Goal: Information Seeking & Learning: Learn about a topic

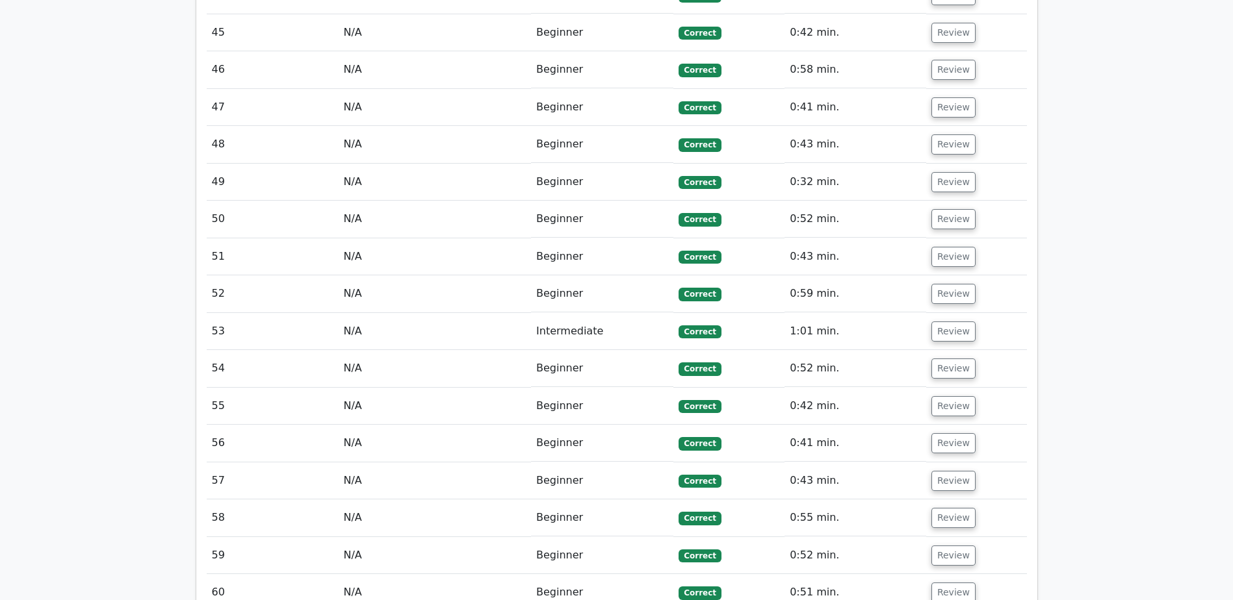
scroll to position [6284, 0]
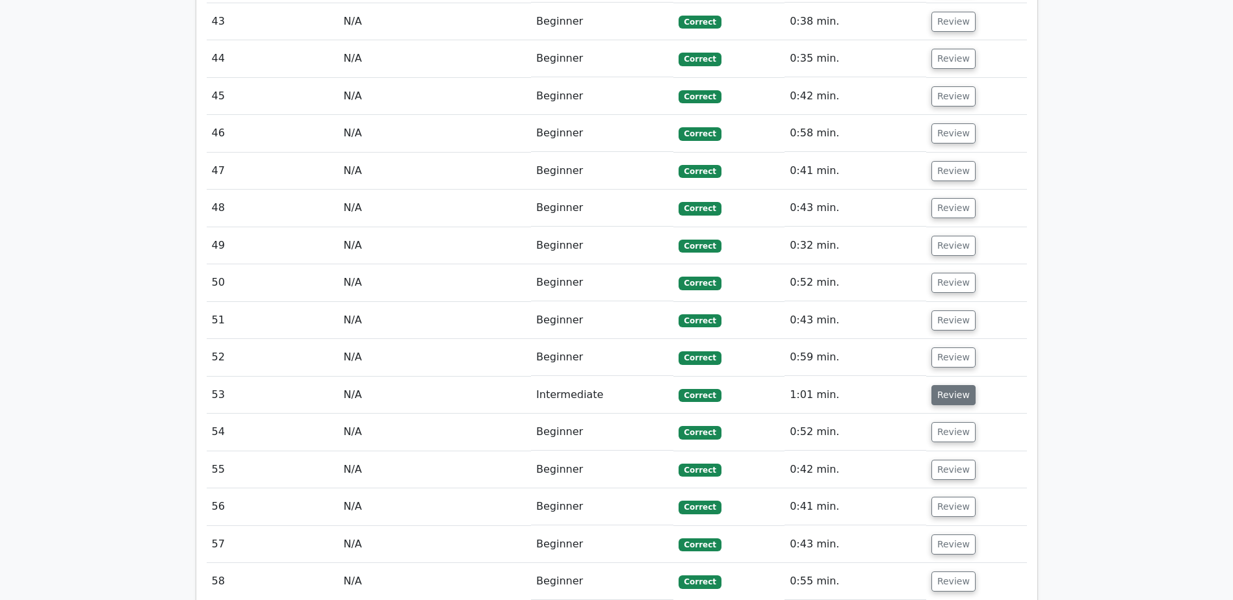
click at [955, 385] on button "Review" at bounding box center [953, 395] width 44 height 20
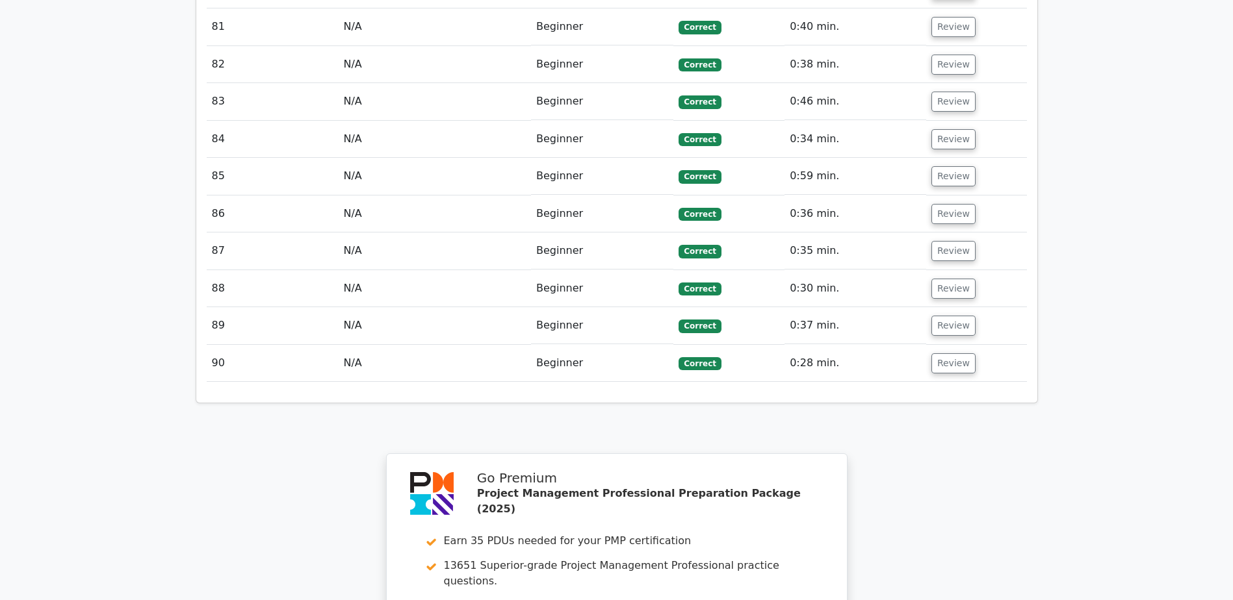
scroll to position [9648, 0]
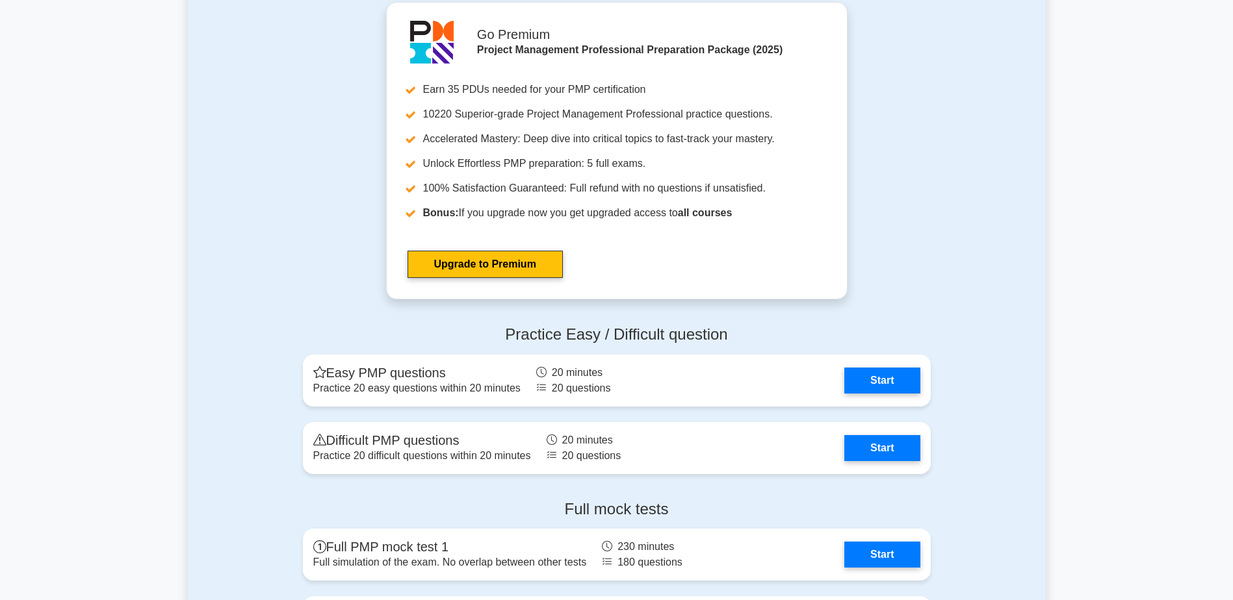
scroll to position [4744, 0]
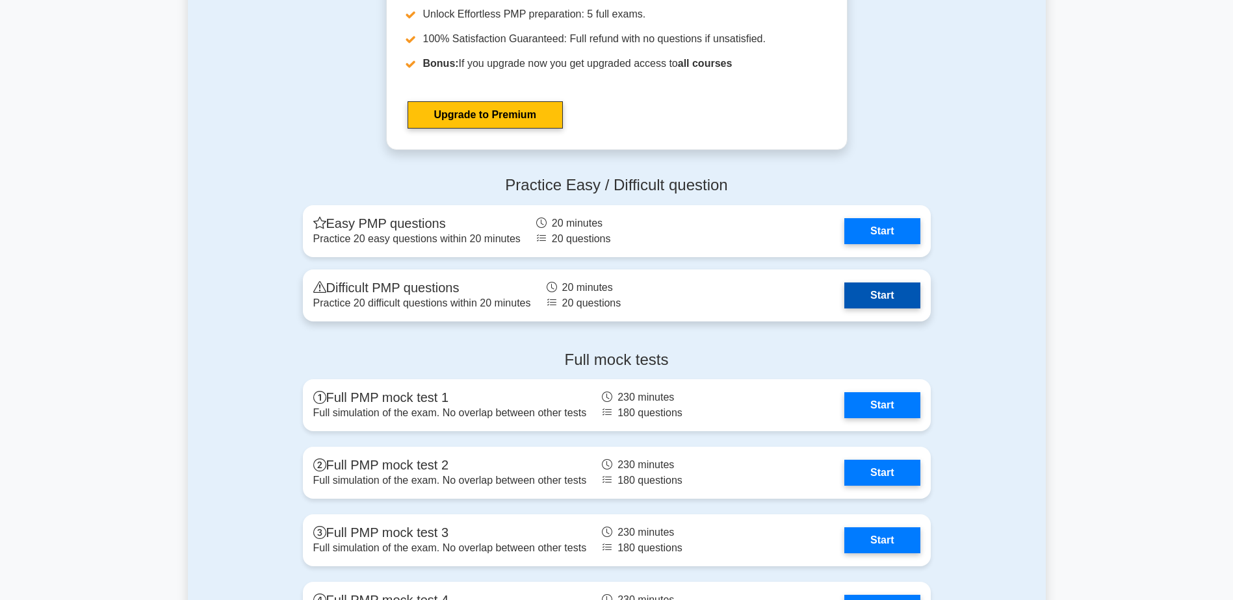
click at [893, 294] on link "Start" at bounding box center [881, 296] width 75 height 26
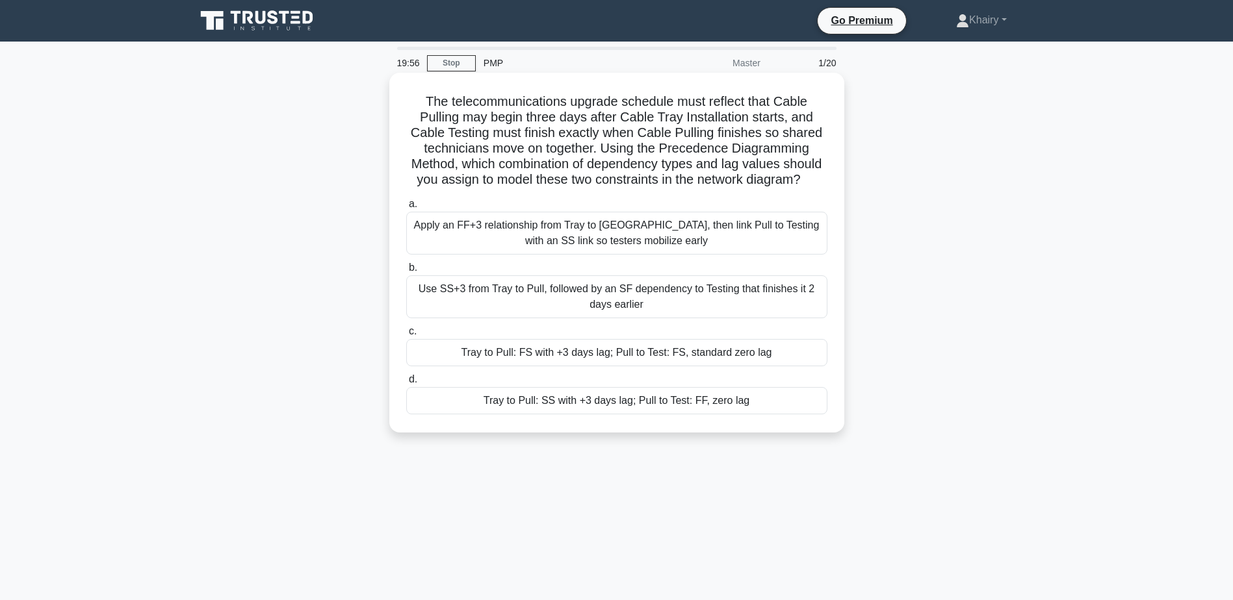
drag, startPoint x: 422, startPoint y: 95, endPoint x: 808, endPoint y: 179, distance: 395.2
click at [808, 179] on h5 "The telecommunications upgrade schedule must reflect that Cable Pulling may beg…" at bounding box center [617, 141] width 424 height 95
copy h5 "The telecommunications upgrade schedule must reflect that Cable Pulling may beg…"
click at [593, 239] on div "Apply an FF+3 relationship from Tray to [GEOGRAPHIC_DATA], then link Pull to Te…" at bounding box center [616, 233] width 421 height 43
click at [406, 209] on input "a. Apply an FF+3 relationship from Tray to Pull, then link Pull to Testing with…" at bounding box center [406, 204] width 0 height 8
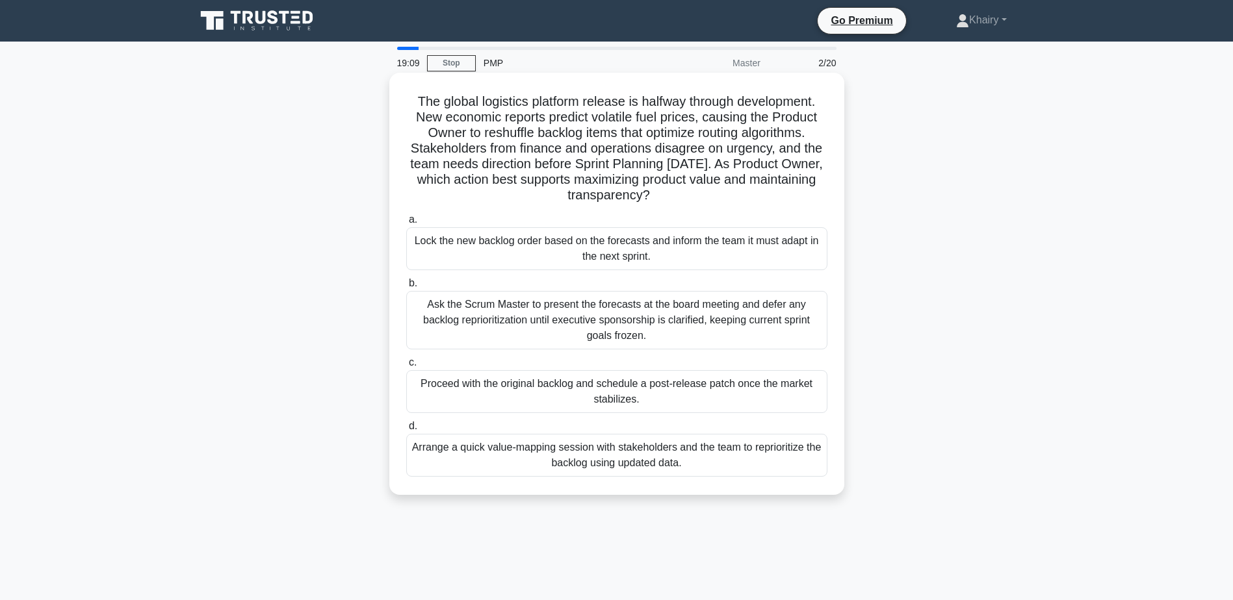
drag, startPoint x: 408, startPoint y: 102, endPoint x: 704, endPoint y: 198, distance: 310.9
click at [704, 198] on h5 "The global logistics platform release is halfway through development. New econo…" at bounding box center [617, 149] width 424 height 110
copy h5 "The global logistics platform release is halfway through development. New econo…"
click at [562, 467] on div "Arrange a quick value-mapping session with stakeholders and the team to reprior…" at bounding box center [616, 455] width 421 height 43
click at [406, 431] on input "d. Arrange a quick value-mapping session with stakeholders and the team to repr…" at bounding box center [406, 426] width 0 height 8
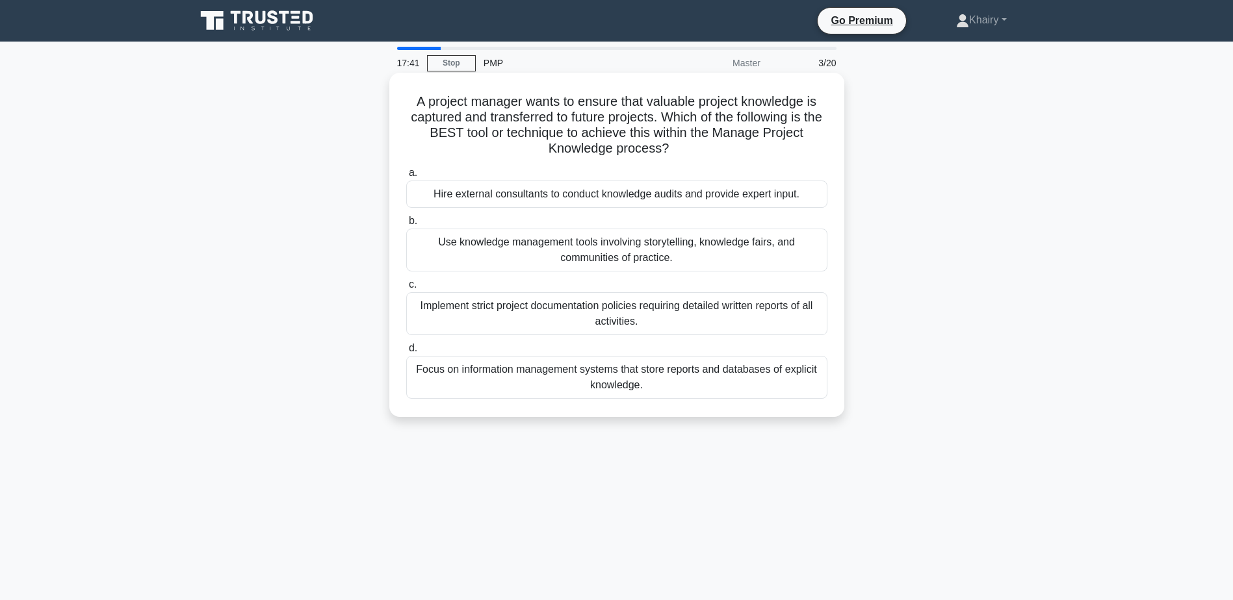
drag, startPoint x: 407, startPoint y: 96, endPoint x: 695, endPoint y: 149, distance: 292.9
click at [695, 149] on h5 "A project manager wants to ensure that valuable project knowledge is captured a…" at bounding box center [617, 126] width 424 height 64
copy h5 "A project manager wants to ensure that valuable project knowledge is captured a…"
click at [613, 383] on div "Focus on information management systems that store reports and databases of exp…" at bounding box center [616, 377] width 421 height 43
click at [406, 353] on input "d. Focus on information management systems that store reports and databases of …" at bounding box center [406, 348] width 0 height 8
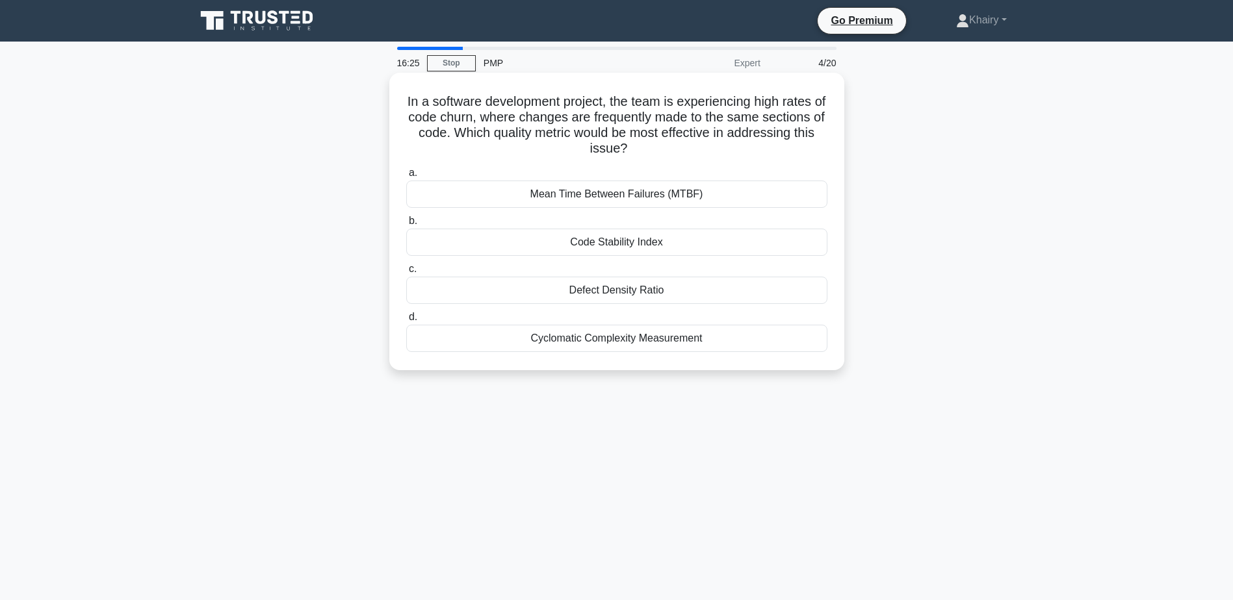
drag, startPoint x: 407, startPoint y: 97, endPoint x: 704, endPoint y: 146, distance: 300.4
click at [704, 146] on h5 "In a software development project, the team is experiencing high rates of code …" at bounding box center [617, 126] width 424 height 64
copy h5 "In a software development project, the team is experiencing high rates of code …"
click at [622, 244] on div "Code Stability Index" at bounding box center [616, 242] width 421 height 27
click at [406, 226] on input "b. Code Stability Index" at bounding box center [406, 221] width 0 height 8
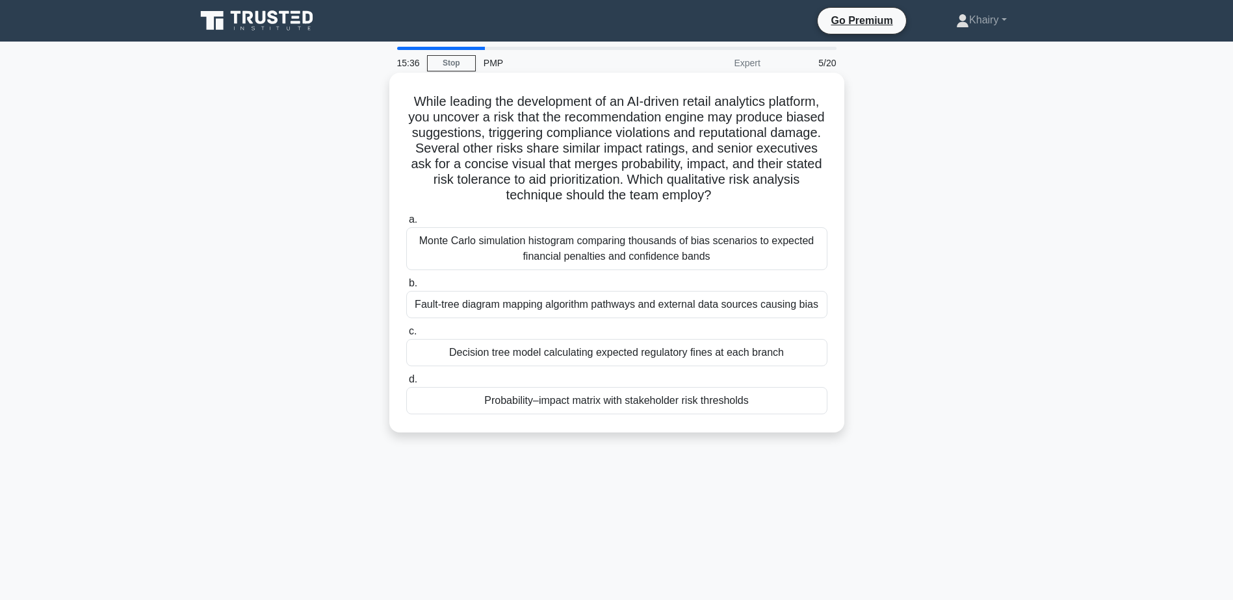
drag, startPoint x: 406, startPoint y: 96, endPoint x: 770, endPoint y: 193, distance: 377.2
click at [770, 193] on h5 "While leading the development of an AI-driven retail analytics platform, you un…" at bounding box center [617, 149] width 424 height 110
copy h5 "While leading the development of an AI-driven retail analytics platform, you un…"
click at [598, 402] on div "Probability–impact matrix with stakeholder risk thresholds" at bounding box center [616, 400] width 421 height 27
click at [406, 384] on input "d. Probability–impact matrix with stakeholder risk thresholds" at bounding box center [406, 380] width 0 height 8
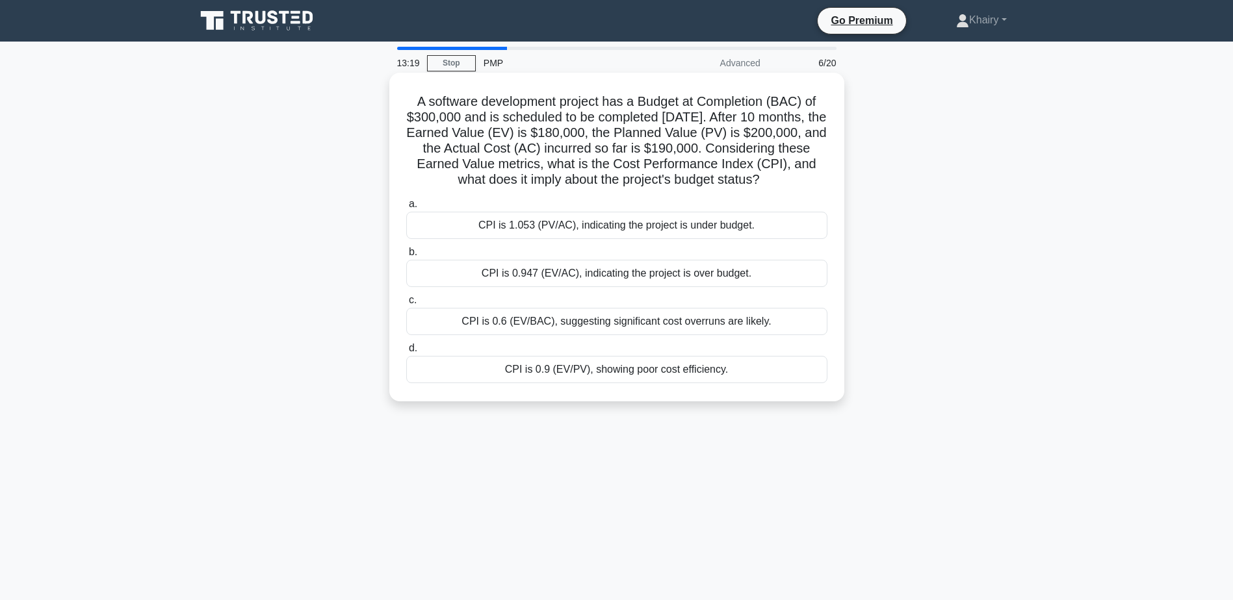
click at [666, 287] on div "CPI is 0.947 (EV/AC), indicating the project is over budget." at bounding box center [616, 273] width 421 height 27
click at [406, 257] on input "b. CPI is 0.947 (EV/AC), indicating the project is over budget." at bounding box center [406, 252] width 0 height 8
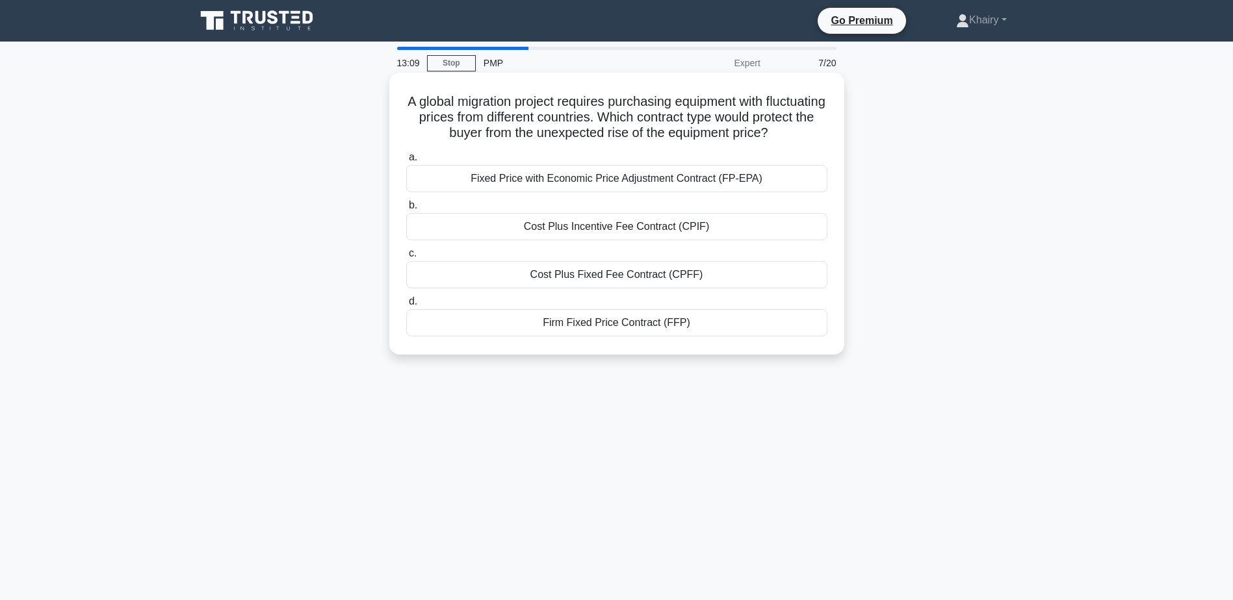
drag, startPoint x: 425, startPoint y: 95, endPoint x: 808, endPoint y: 131, distance: 385.1
click at [808, 131] on h5 "A global migration project requires purchasing equipment with fluctuating price…" at bounding box center [617, 118] width 424 height 48
copy h5 "A global migration project requires purchasing equipment with fluctuating price…"
click at [530, 181] on div "Fixed Price with Economic Price Adjustment Contract (FP-EPA)" at bounding box center [616, 178] width 421 height 27
click at [406, 162] on input "a. Fixed Price with Economic Price Adjustment Contract (FP-EPA)" at bounding box center [406, 157] width 0 height 8
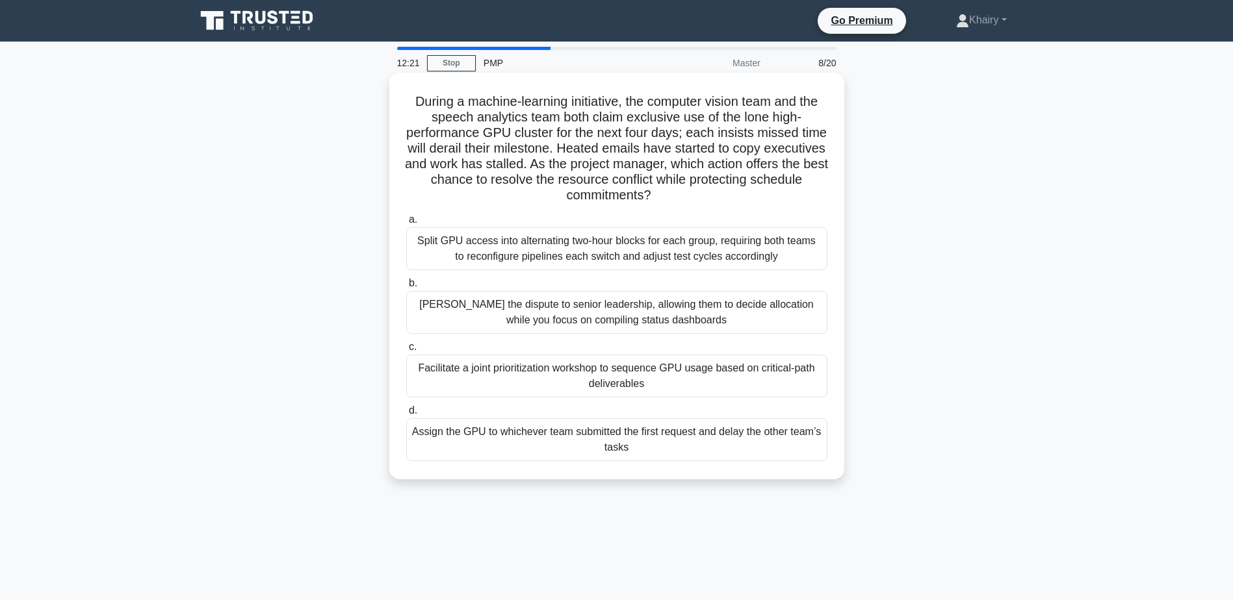
drag, startPoint x: 404, startPoint y: 99, endPoint x: 702, endPoint y: 196, distance: 313.2
click at [702, 196] on h5 "During a machine-learning initiative, the computer vision team and the speech a…" at bounding box center [617, 149] width 424 height 110
copy h5 "During a machine-learning initiative, the computer vision team and the speech a…"
click at [556, 375] on div "Facilitate a joint prioritization workshop to sequence GPU usage based on criti…" at bounding box center [616, 376] width 421 height 43
click at [406, 352] on input "c. Facilitate a joint prioritization workshop to sequence GPU usage based on cr…" at bounding box center [406, 347] width 0 height 8
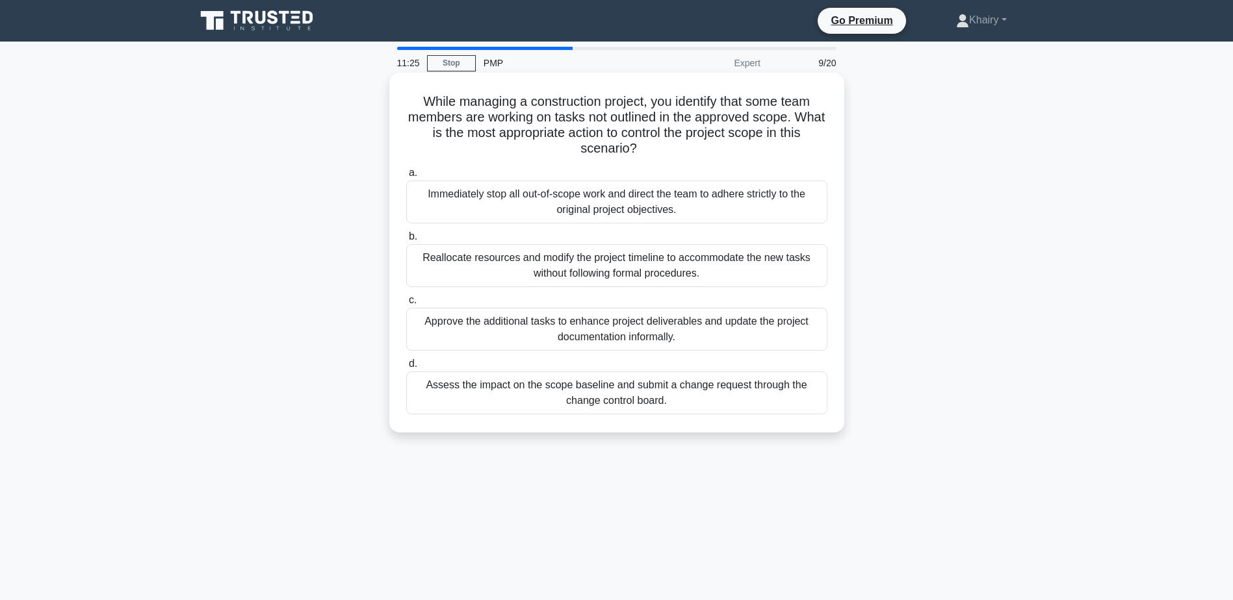
drag, startPoint x: 413, startPoint y: 100, endPoint x: 651, endPoint y: 146, distance: 242.3
click at [651, 146] on h5 "While managing a construction project, you identify that some team members are …" at bounding box center [617, 126] width 424 height 64
copy h5 "While managing a construction project, you identify that some team members are …"
click at [511, 196] on div "Immediately stop all out-of-scope work and direct the team to adhere strictly t…" at bounding box center [616, 202] width 421 height 43
click at [406, 177] on input "a. Immediately stop all out-of-scope work and direct the team to adhere strictl…" at bounding box center [406, 173] width 0 height 8
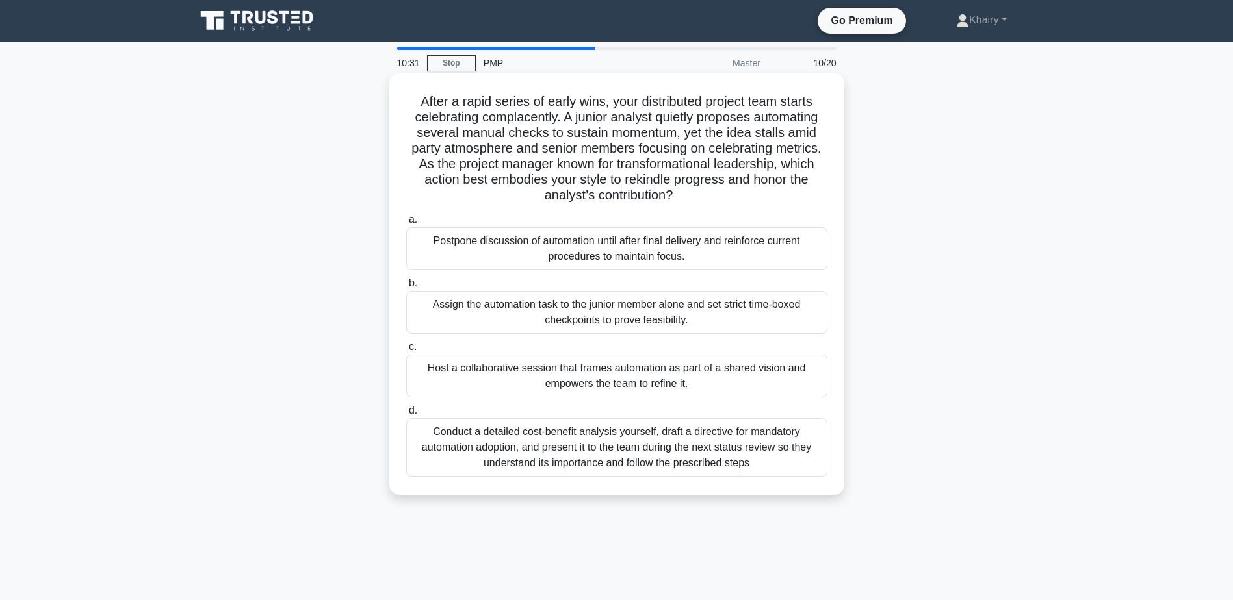
drag, startPoint x: 414, startPoint y: 97, endPoint x: 695, endPoint y: 198, distance: 298.3
click at [695, 198] on h5 "After a rapid series of early wins, your distributed project team starts celebr…" at bounding box center [617, 149] width 424 height 110
copy h5 "After a rapid series of early wins, your distributed project team starts celebr…"
click at [592, 461] on div "Conduct a detailed cost-benefit analysis yourself, draft a directive for mandat…" at bounding box center [616, 448] width 421 height 58
click at [406, 415] on input "d. Conduct a detailed cost-benefit analysis yourself, draft a directive for man…" at bounding box center [406, 411] width 0 height 8
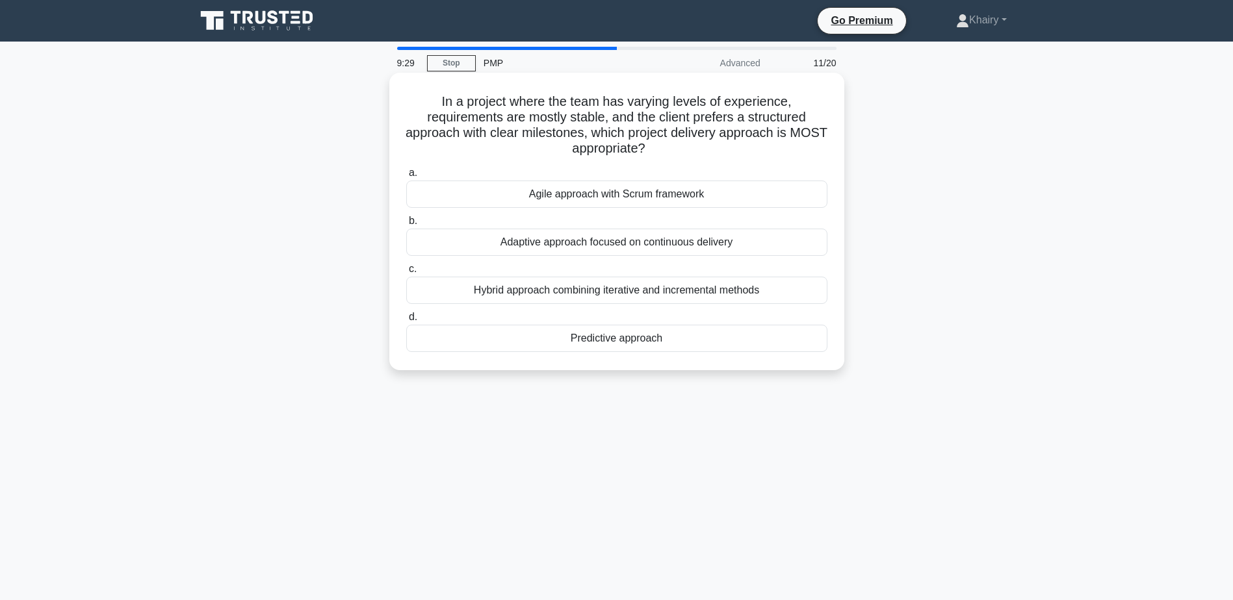
drag, startPoint x: 439, startPoint y: 97, endPoint x: 689, endPoint y: 145, distance: 254.0
click at [689, 145] on h5 "In a project where the team has varying levels of experience, requirements are …" at bounding box center [617, 126] width 424 height 64
copy h5 "In a project where the team has varying levels of experience, requirements are …"
click at [620, 340] on div "Predictive approach" at bounding box center [616, 338] width 421 height 27
click at [406, 322] on input "d. Predictive approach" at bounding box center [406, 317] width 0 height 8
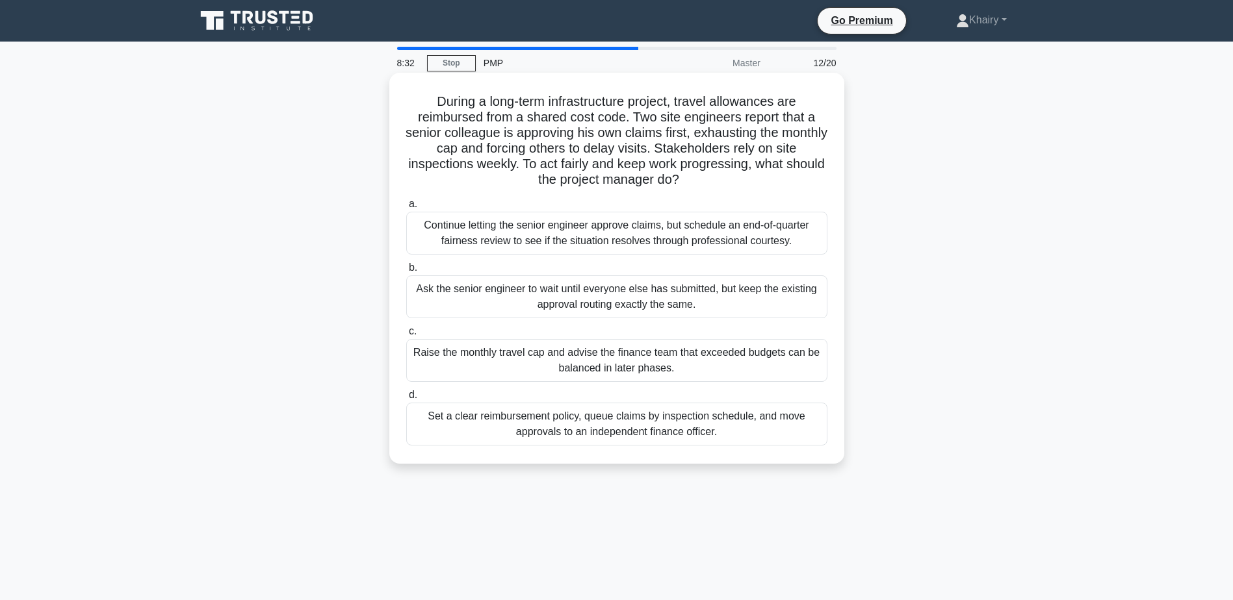
drag, startPoint x: 420, startPoint y: 100, endPoint x: 722, endPoint y: 180, distance: 312.6
click at [722, 180] on h5 "During a long-term infrastructure project, travel allowances are reimbursed fro…" at bounding box center [617, 141] width 424 height 95
click at [576, 428] on div "Set a clear reimbursement policy, queue claims by inspection schedule, and move…" at bounding box center [616, 424] width 421 height 43
click at [406, 400] on input "d. Set a clear reimbursement policy, queue claims by inspection schedule, and m…" at bounding box center [406, 395] width 0 height 8
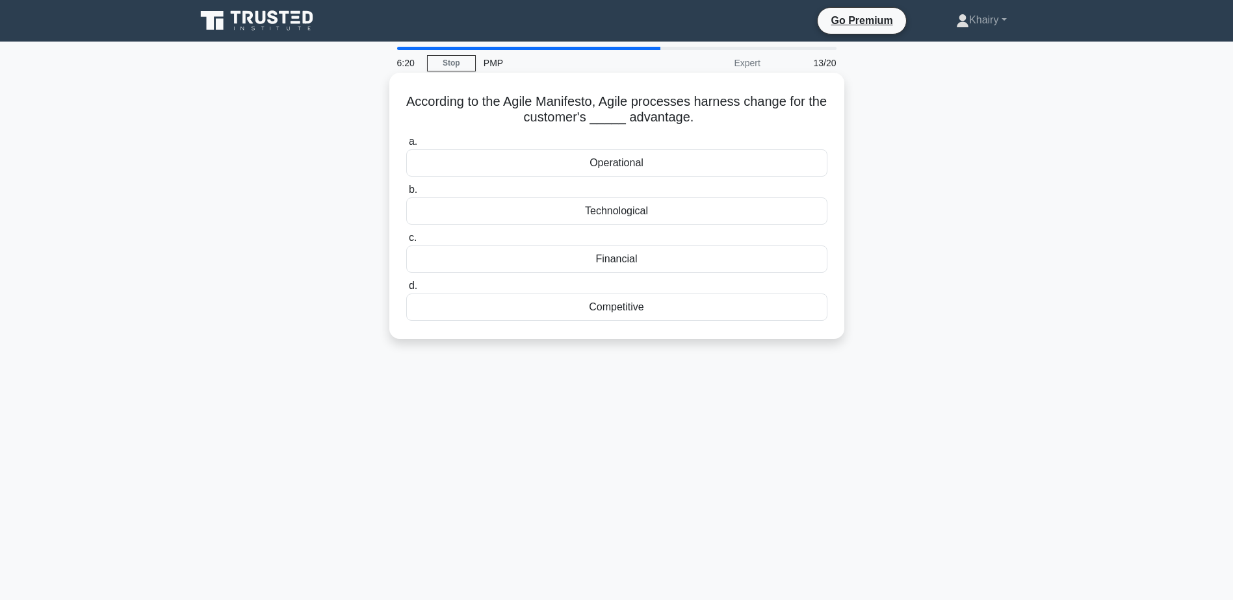
click at [607, 310] on div "Competitive" at bounding box center [616, 307] width 421 height 27
click at [406, 290] on input "d. Competitive" at bounding box center [406, 286] width 0 height 8
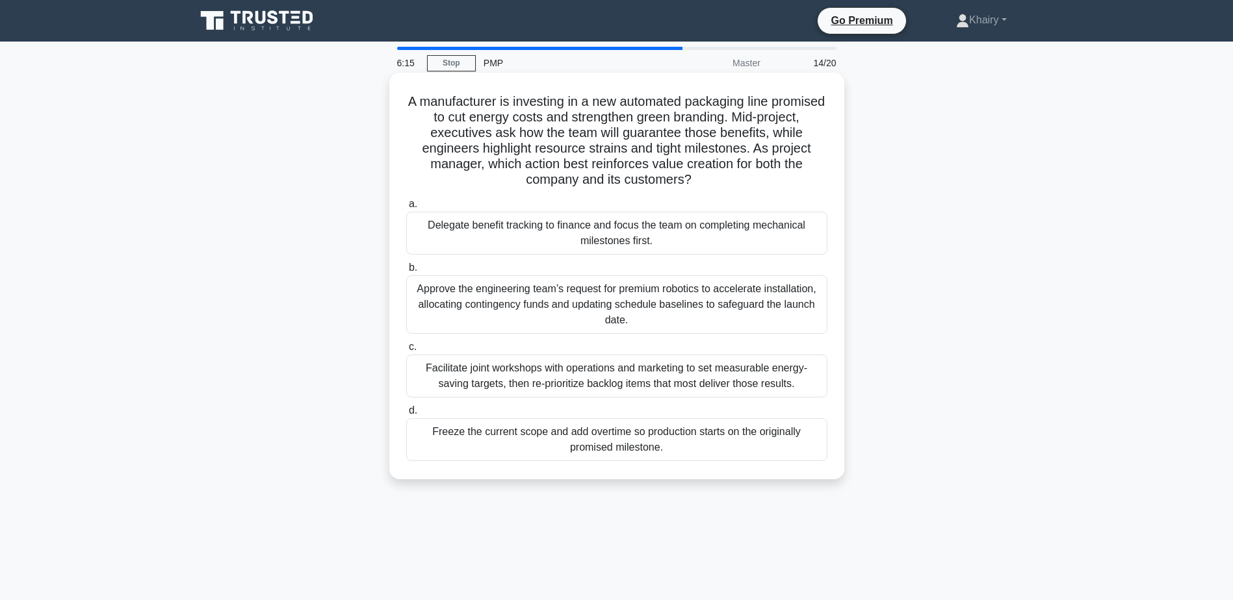
drag, startPoint x: 430, startPoint y: 97, endPoint x: 706, endPoint y: 183, distance: 290.0
click at [706, 183] on h5 "A manufacturer is investing in a new automated packaging line promised to cut e…" at bounding box center [617, 141] width 424 height 95
click at [532, 379] on div "Facilitate joint workshops with operations and marketing to set measurable ener…" at bounding box center [616, 376] width 421 height 43
click at [406, 352] on input "c. Facilitate joint workshops with operations and marketing to set measurable e…" at bounding box center [406, 347] width 0 height 8
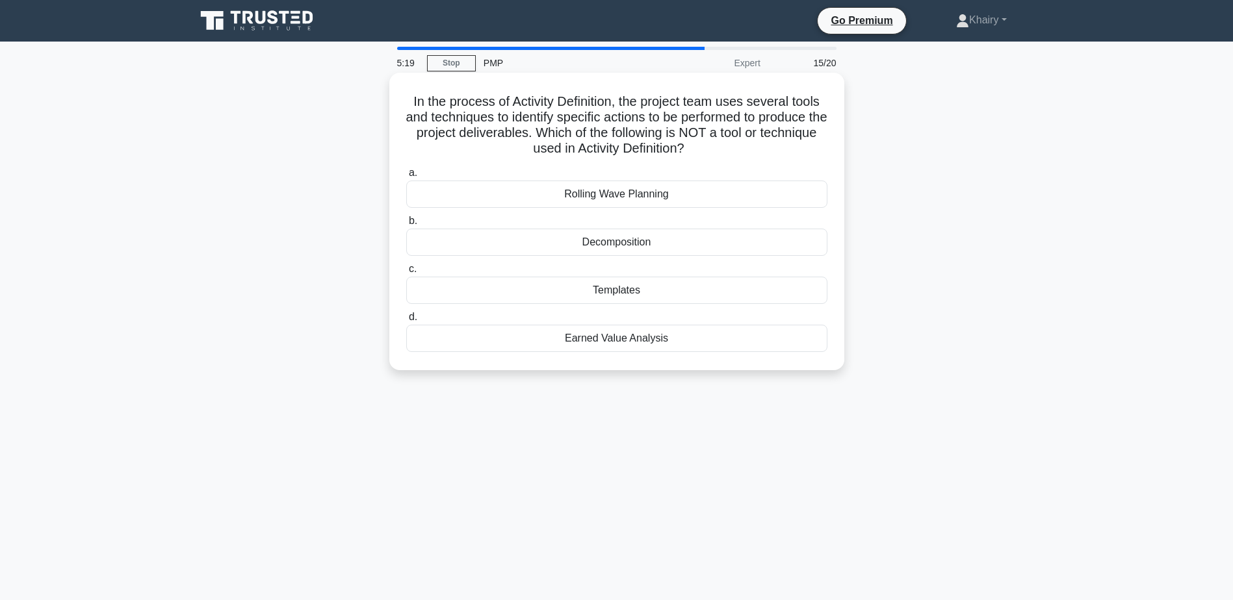
drag, startPoint x: 407, startPoint y: 97, endPoint x: 726, endPoint y: 148, distance: 323.0
click at [726, 148] on h5 "In the process of Activity Definition, the project team uses several tools and …" at bounding box center [617, 126] width 424 height 64
click at [610, 341] on div "Earned Value Analysis" at bounding box center [616, 338] width 421 height 27
click at [406, 322] on input "d. Earned Value Analysis" at bounding box center [406, 317] width 0 height 8
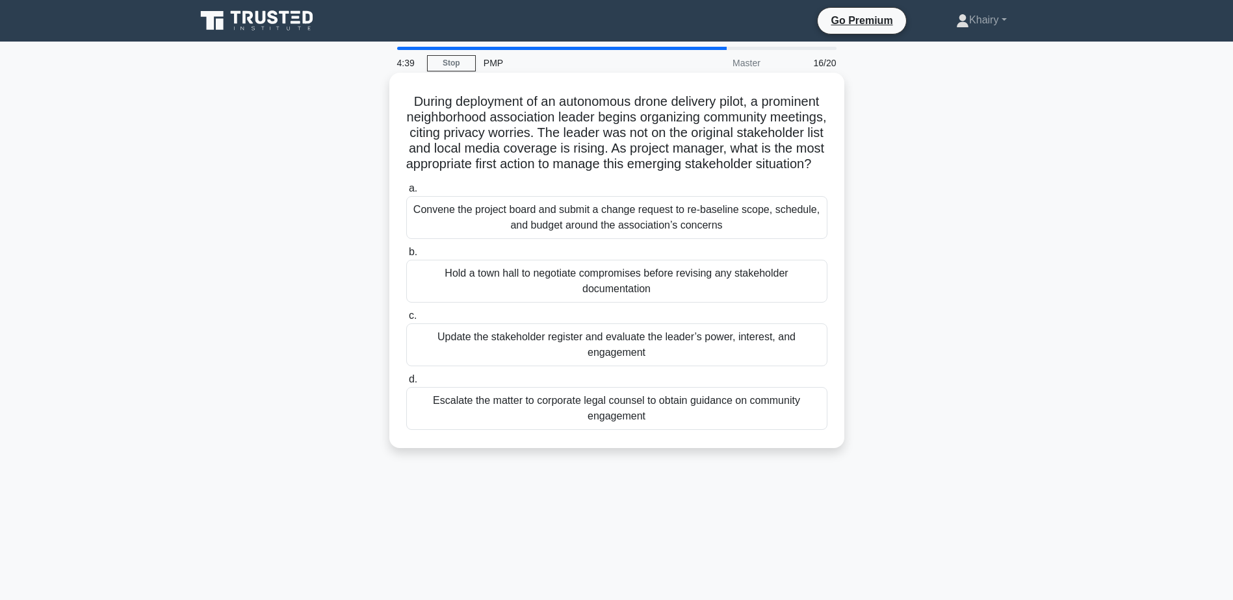
drag, startPoint x: 435, startPoint y: 95, endPoint x: 733, endPoint y: 176, distance: 308.5
click at [733, 173] on h5 "During deployment of an autonomous drone delivery pilot, a prominent neighborho…" at bounding box center [617, 133] width 424 height 79
click at [604, 359] on div "Update the stakeholder register and evaluate the leader’s power, interest, and …" at bounding box center [616, 345] width 421 height 43
click at [406, 320] on input "c. Update the stakeholder register and evaluate the leader’s power, interest, a…" at bounding box center [406, 316] width 0 height 8
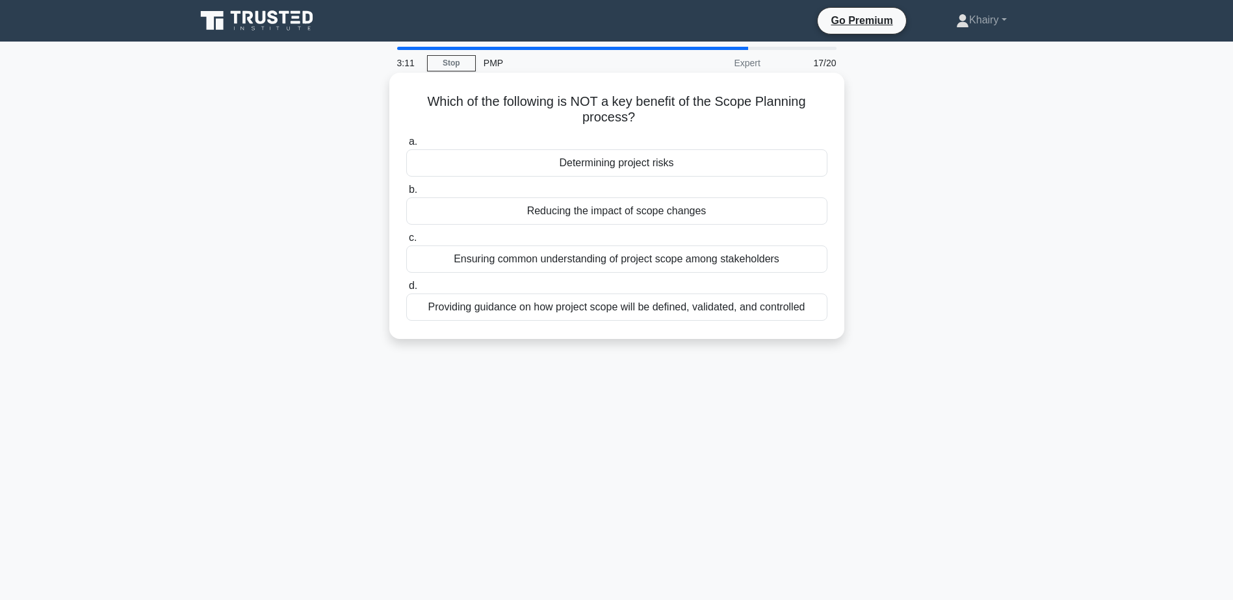
click at [601, 165] on div "Determining project risks" at bounding box center [616, 162] width 421 height 27
click at [406, 146] on input "a. Determining project risks" at bounding box center [406, 142] width 0 height 8
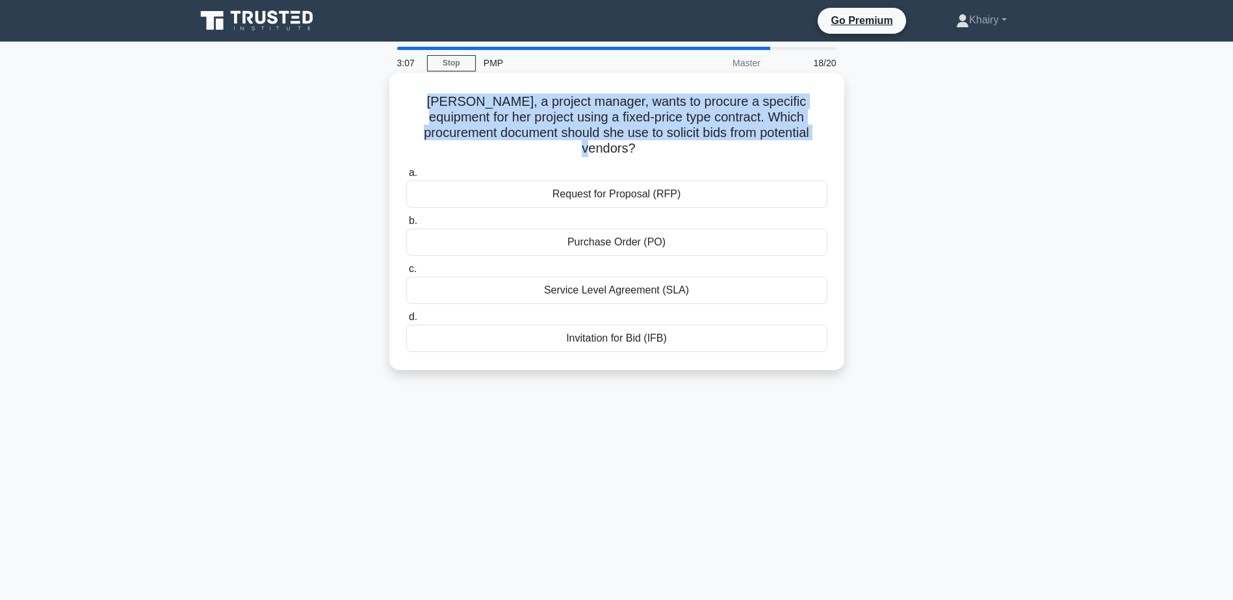
drag, startPoint x: 404, startPoint y: 99, endPoint x: 775, endPoint y: 135, distance: 373.4
click at [775, 135] on div "Katie, a project manager, wants to procure a specific equipment for her project…" at bounding box center [616, 221] width 445 height 287
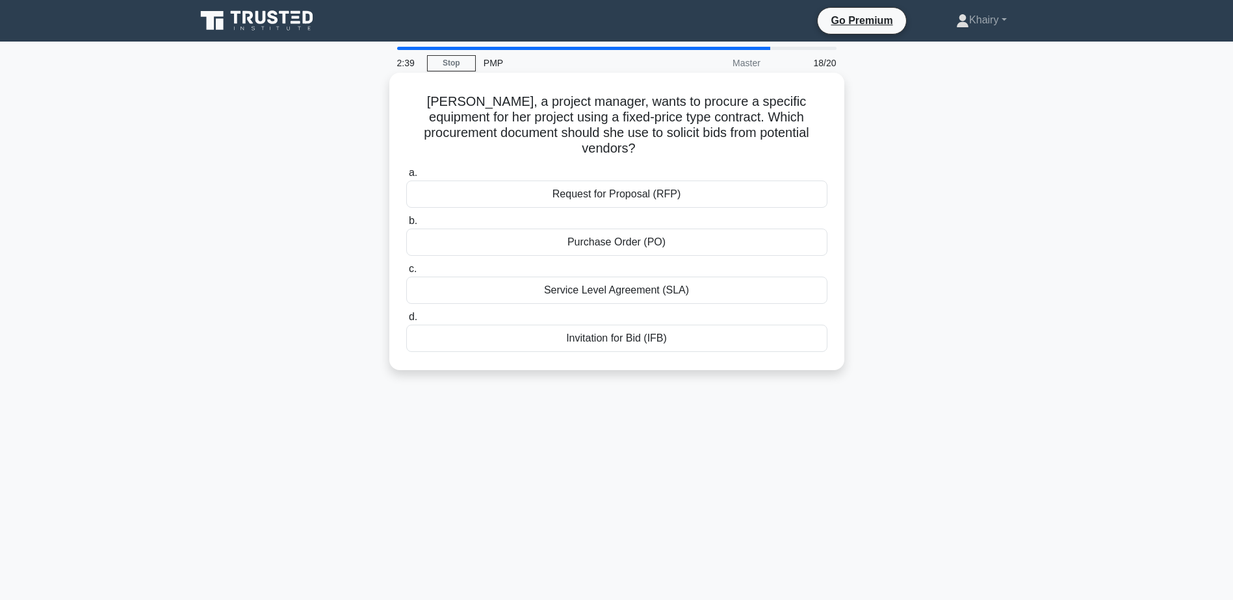
click at [586, 181] on div "Request for Proposal (RFP)" at bounding box center [616, 194] width 421 height 27
click at [406, 177] on input "a. Request for Proposal (RFP)" at bounding box center [406, 173] width 0 height 8
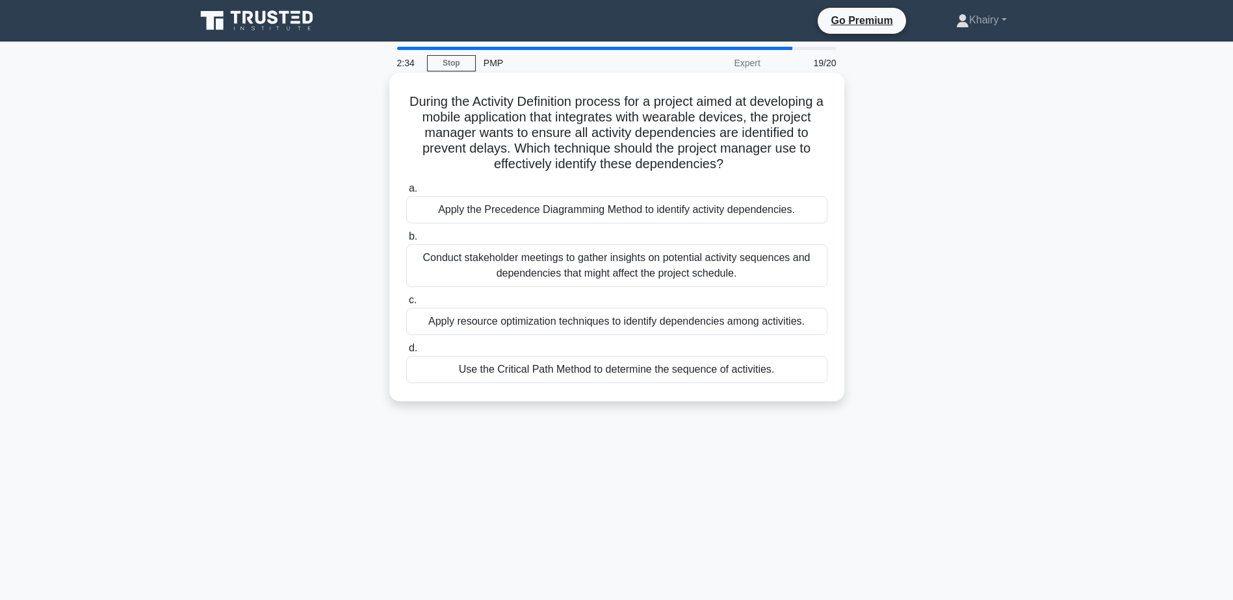
drag, startPoint x: 405, startPoint y: 93, endPoint x: 767, endPoint y: 164, distance: 368.8
click at [767, 164] on div "During the Activity Definition process for a project aimed at developing a mobi…" at bounding box center [616, 237] width 445 height 318
click at [698, 325] on div "Apply resource optimization techniques to identify dependencies among activitie…" at bounding box center [616, 321] width 421 height 27
click at [406, 305] on input "c. Apply resource optimization techniques to identify dependencies among activi…" at bounding box center [406, 300] width 0 height 8
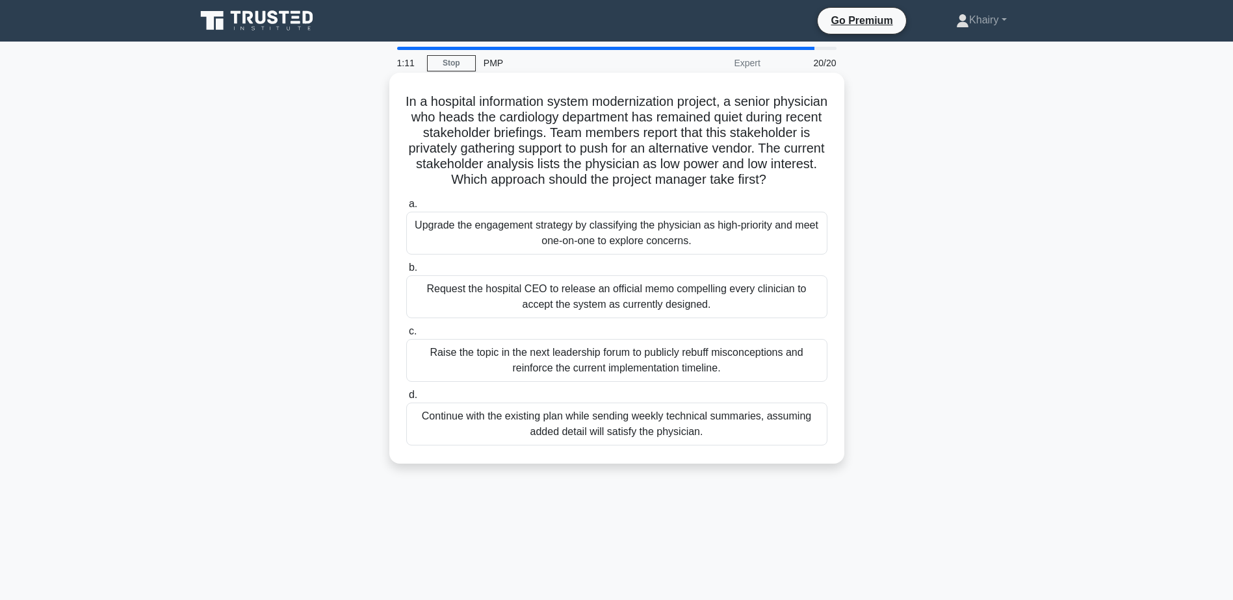
drag, startPoint x: 418, startPoint y: 97, endPoint x: 657, endPoint y: 197, distance: 259.2
click at [657, 188] on h5 "In a hospital information system modernization project, a senior physician who …" at bounding box center [617, 141] width 424 height 95
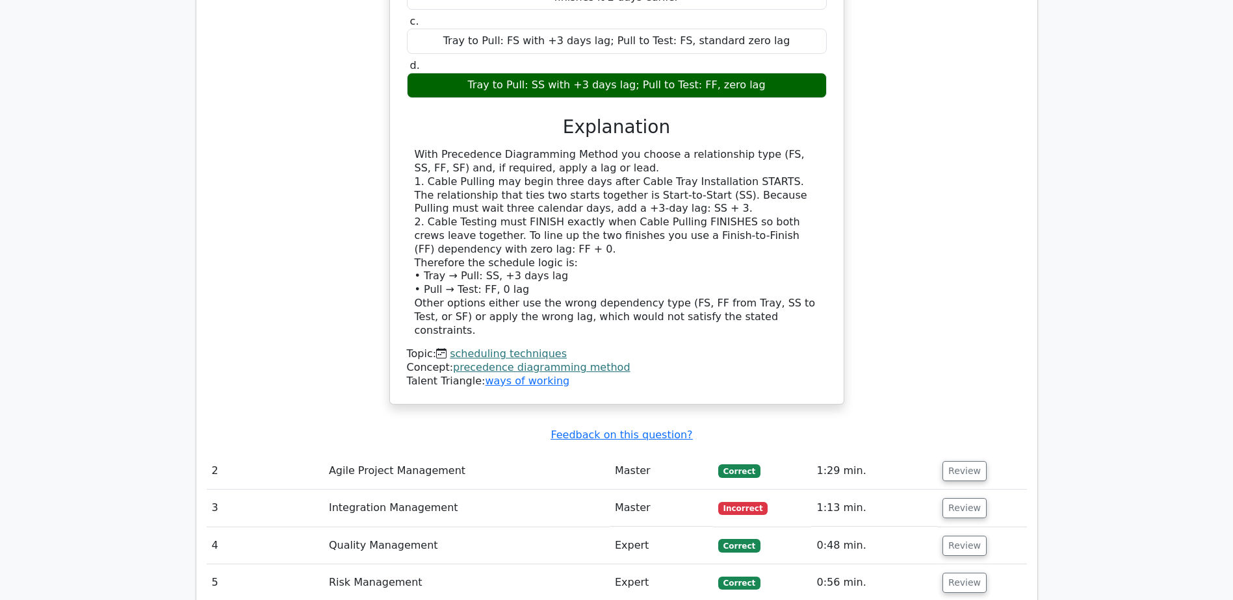
scroll to position [1820, 0]
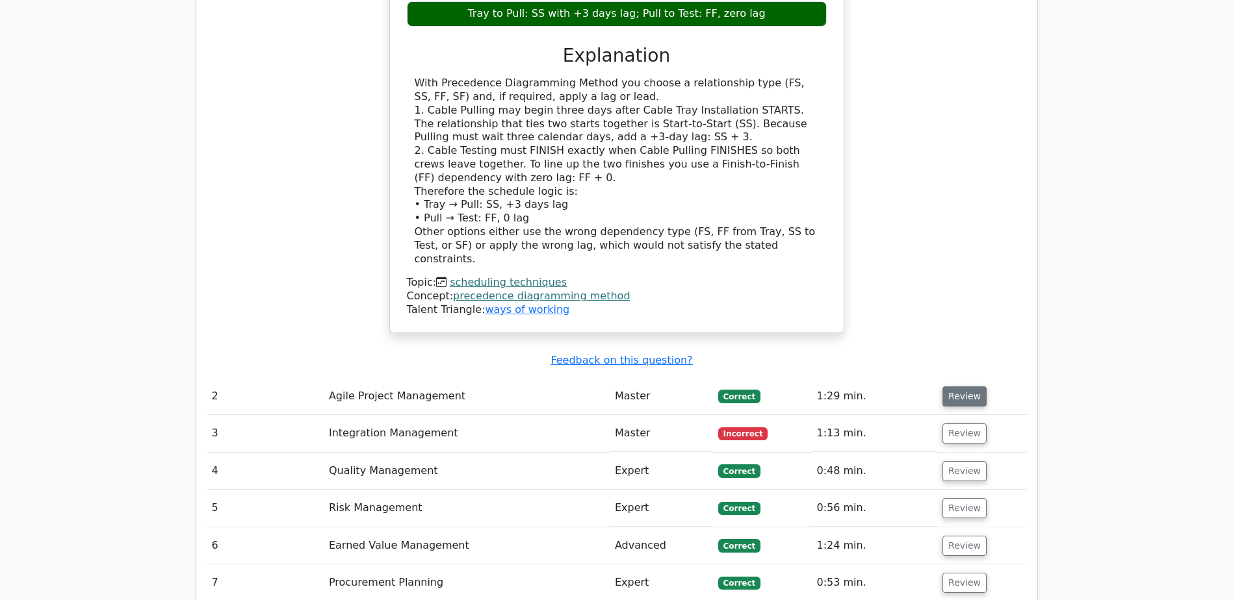
click at [959, 387] on button "Review" at bounding box center [964, 397] width 44 height 20
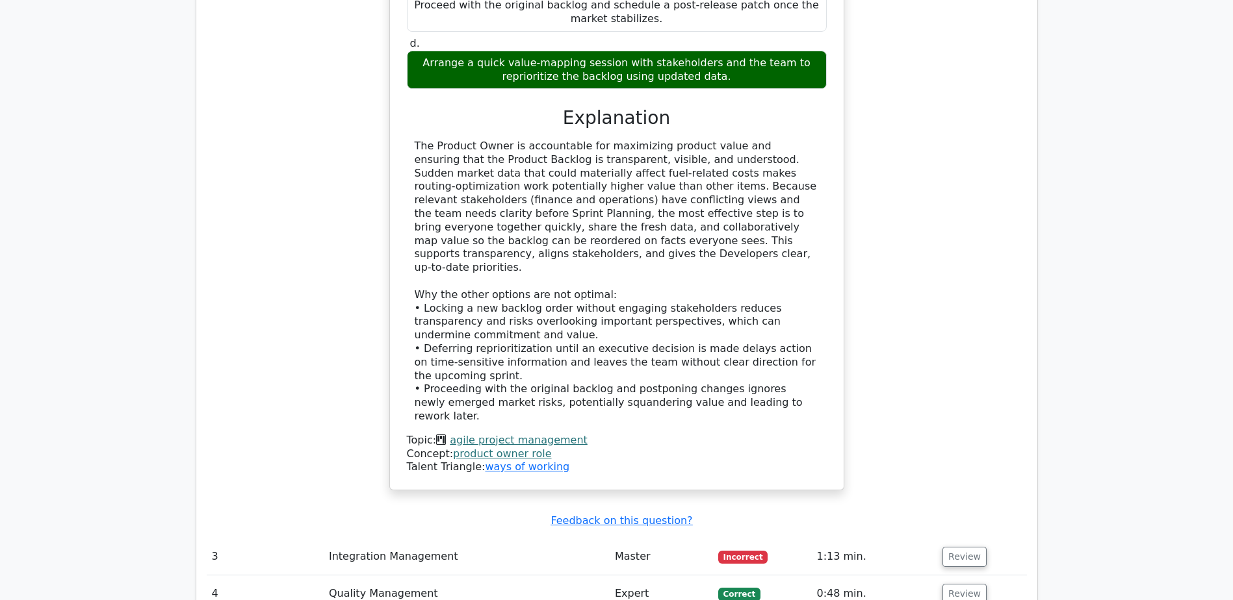
scroll to position [2599, 0]
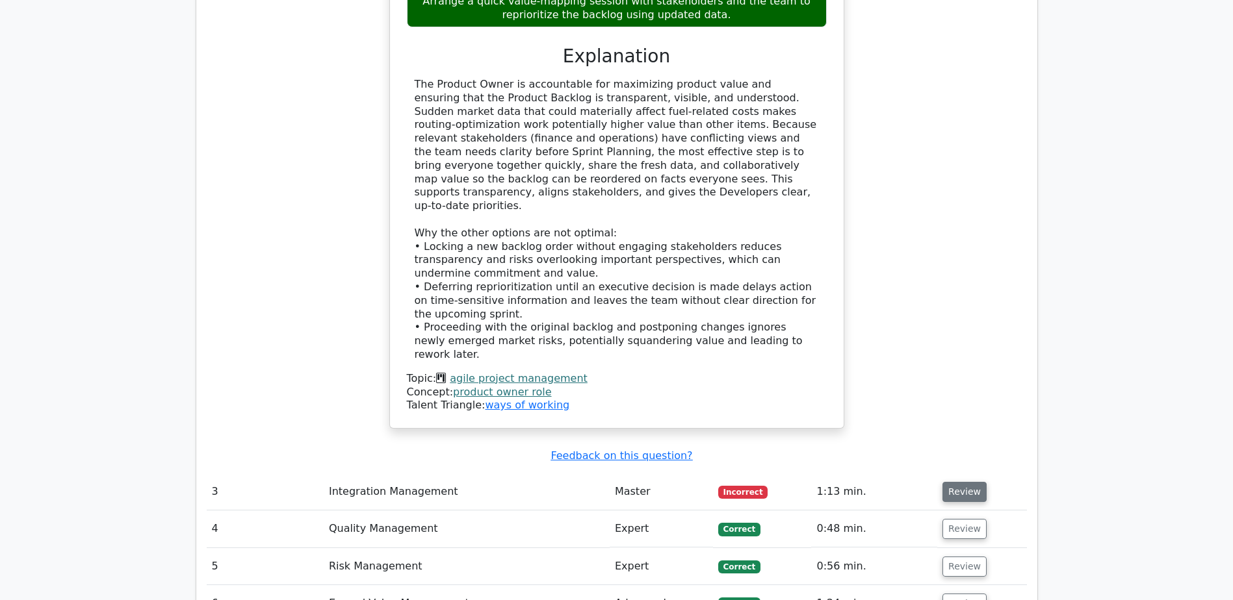
click at [952, 482] on button "Review" at bounding box center [964, 492] width 44 height 20
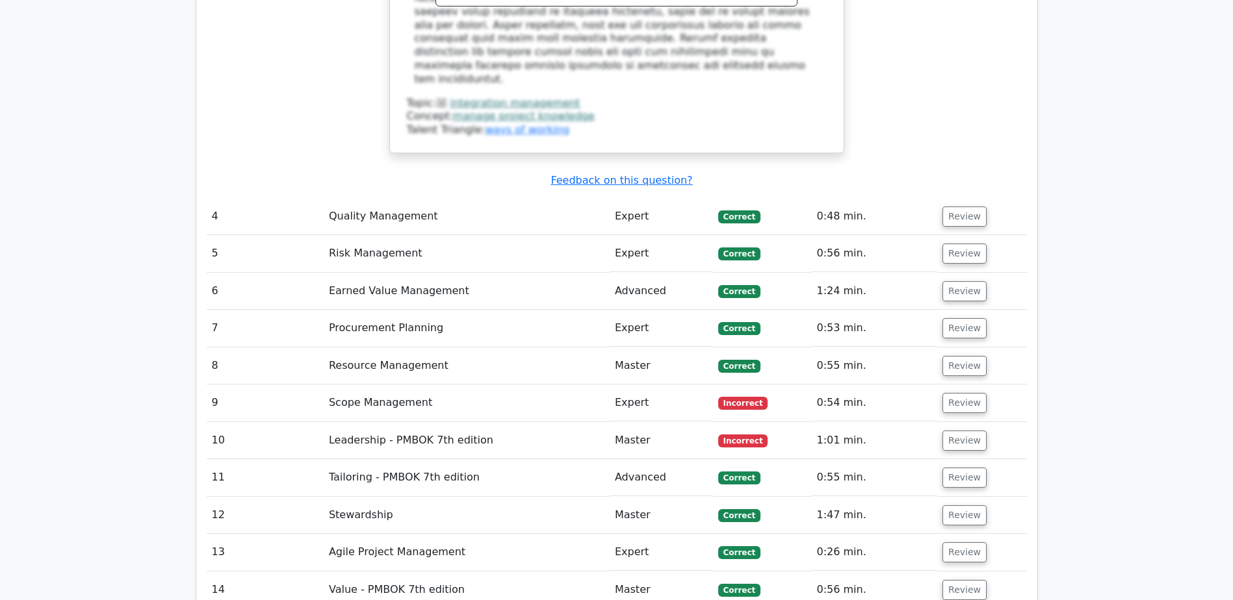
scroll to position [3704, 0]
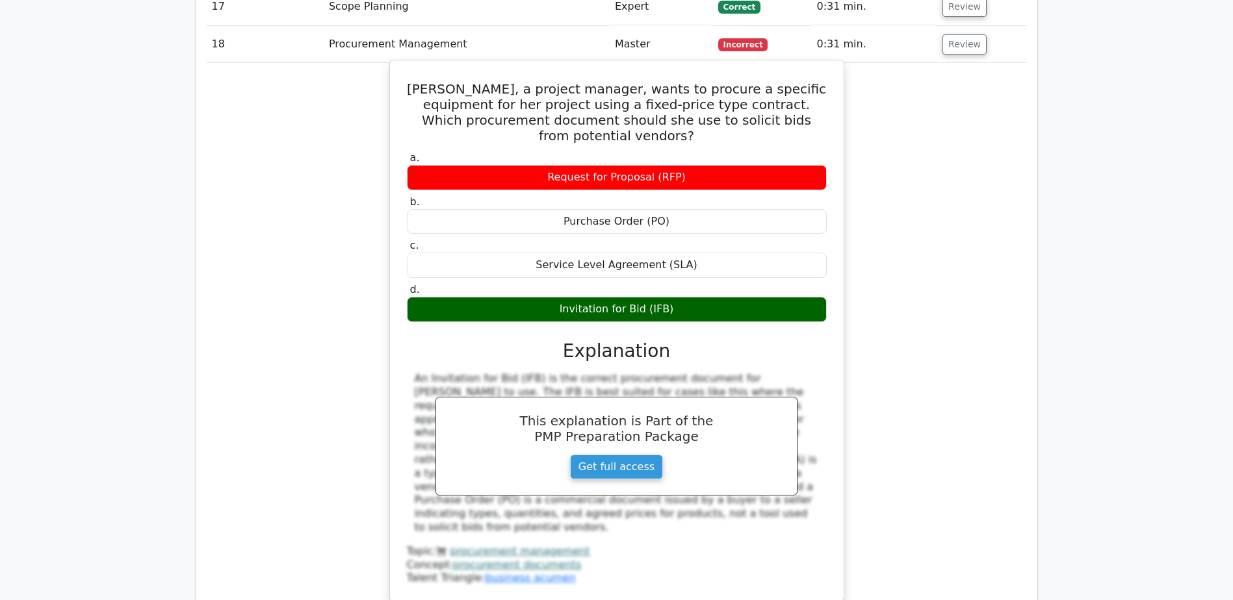
scroll to position [4419, 0]
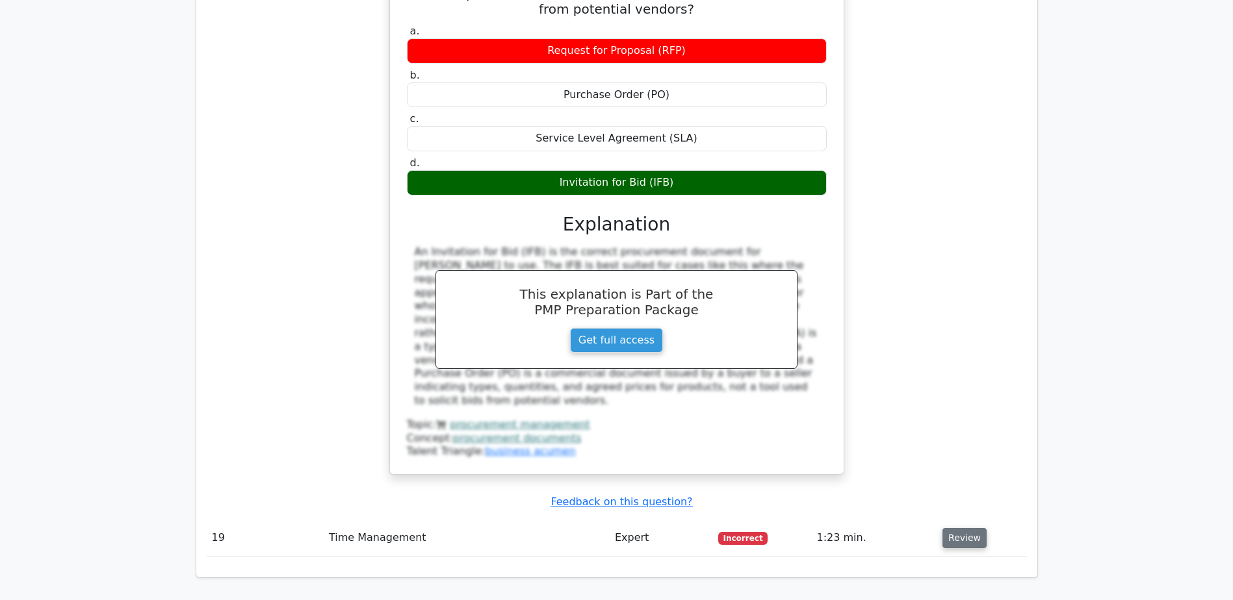
click at [967, 528] on button "Review" at bounding box center [964, 538] width 44 height 20
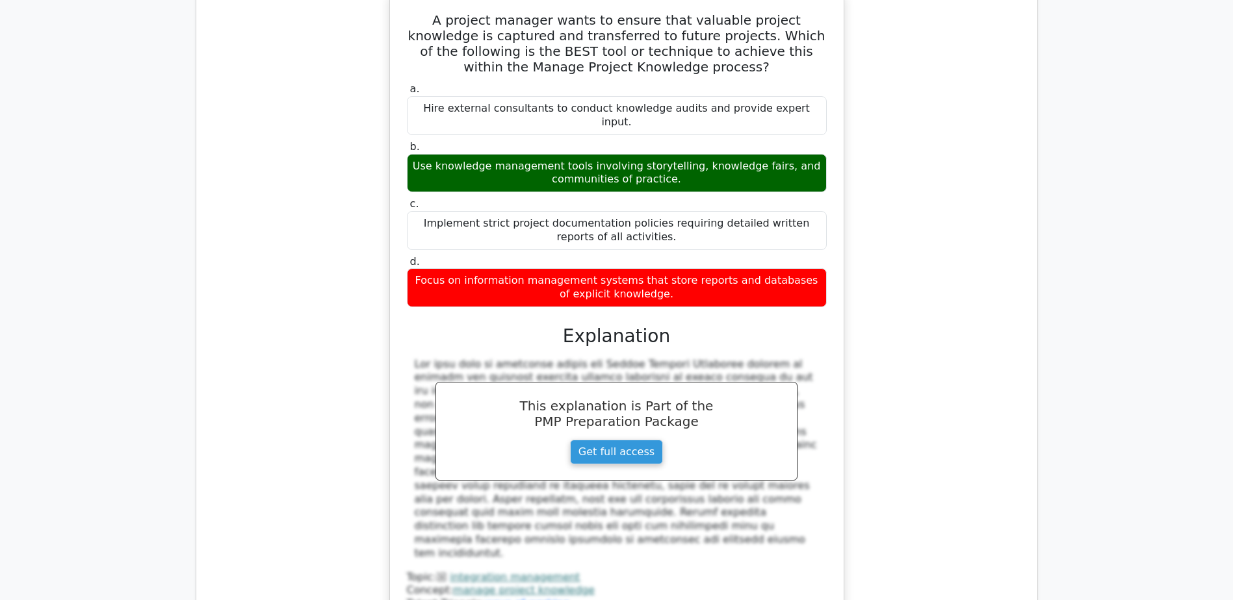
scroll to position [3379, 0]
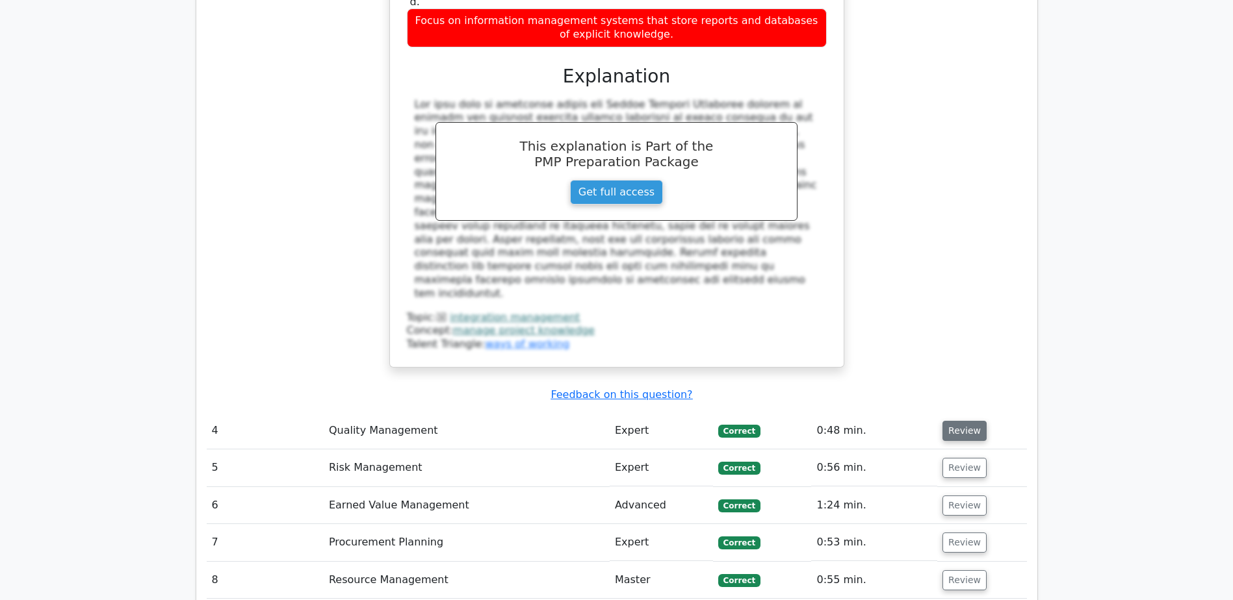
click at [966, 421] on button "Review" at bounding box center [964, 431] width 44 height 20
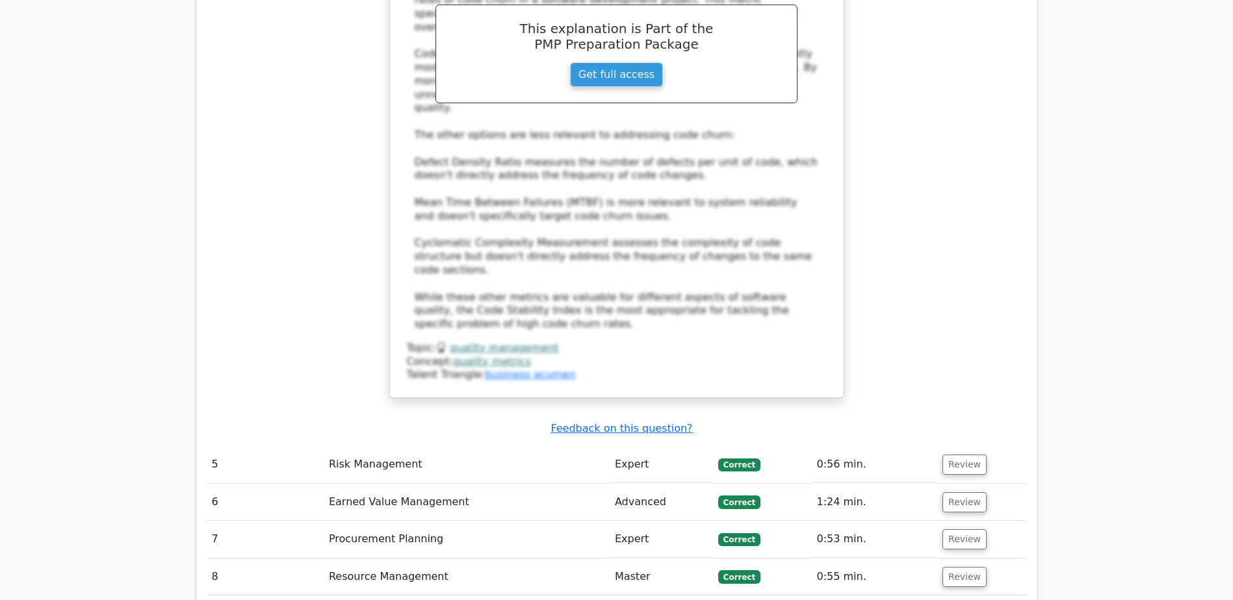
scroll to position [4159, 0]
click at [966, 454] on button "Review" at bounding box center [964, 464] width 44 height 20
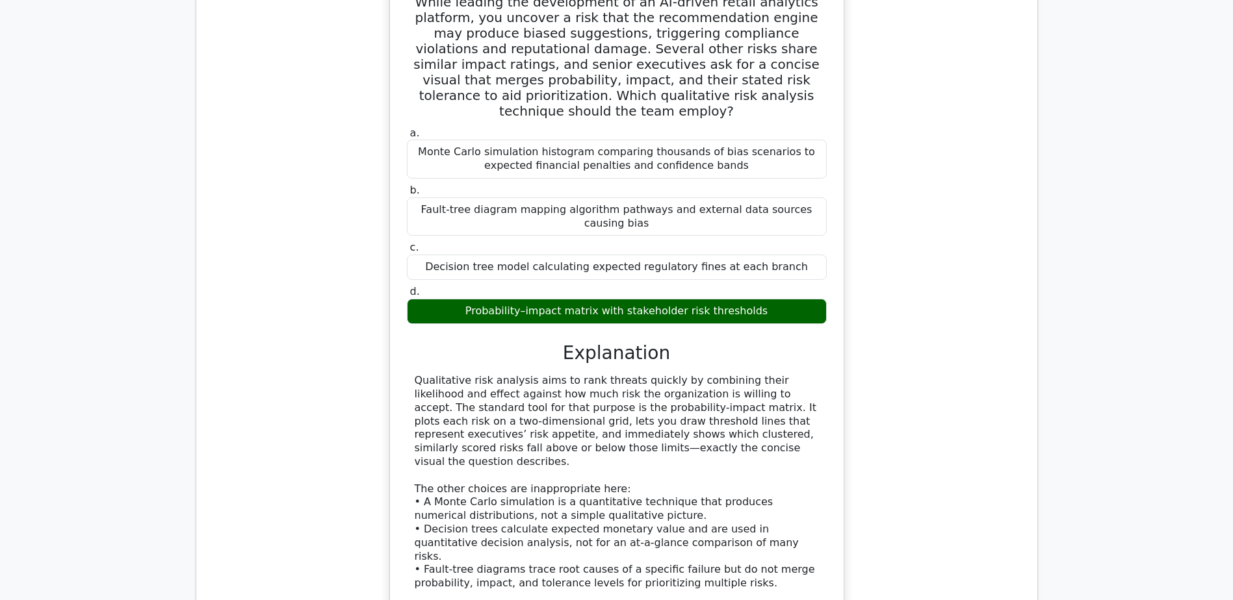
scroll to position [4874, 0]
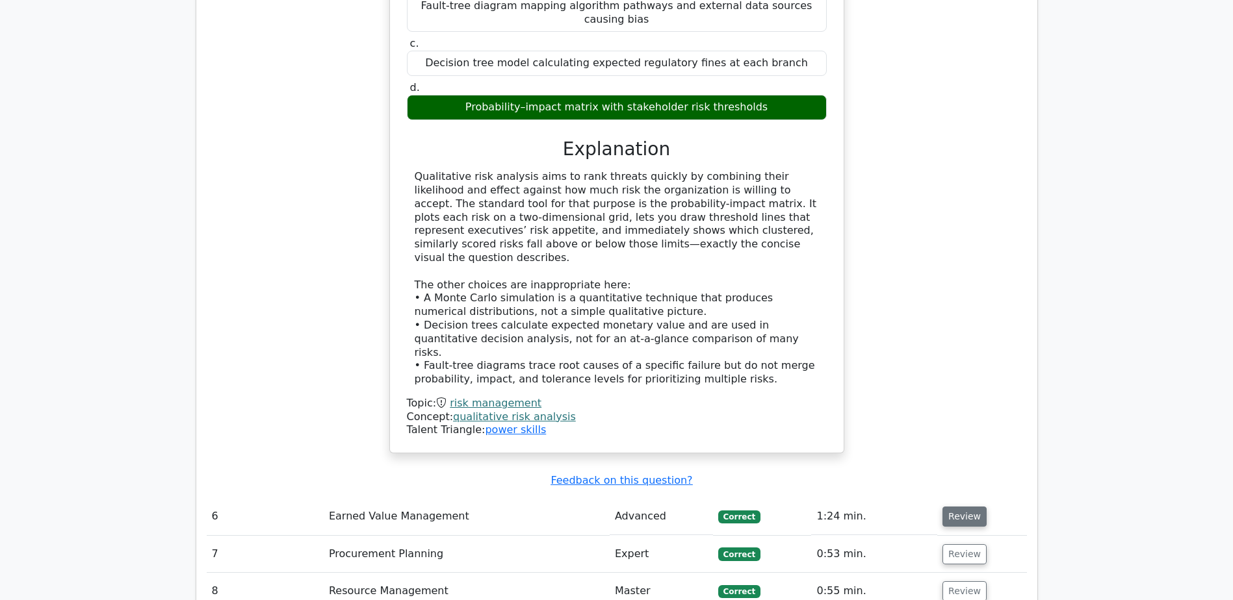
click at [959, 507] on button "Review" at bounding box center [964, 517] width 44 height 20
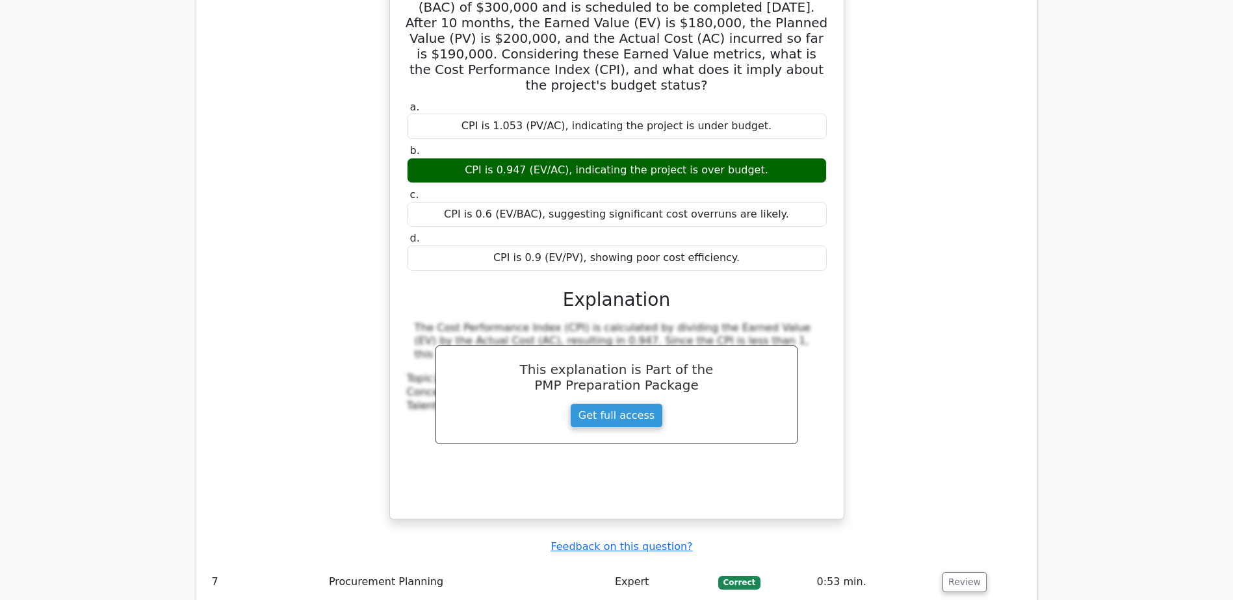
scroll to position [5524, 0]
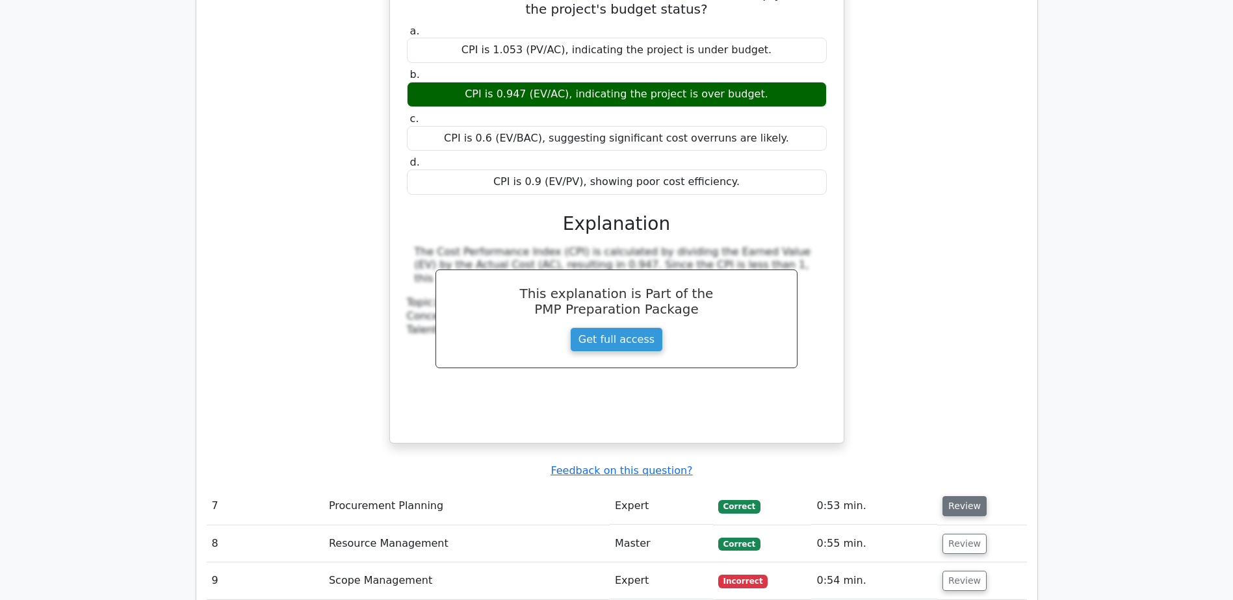
click at [955, 497] on button "Review" at bounding box center [964, 507] width 44 height 20
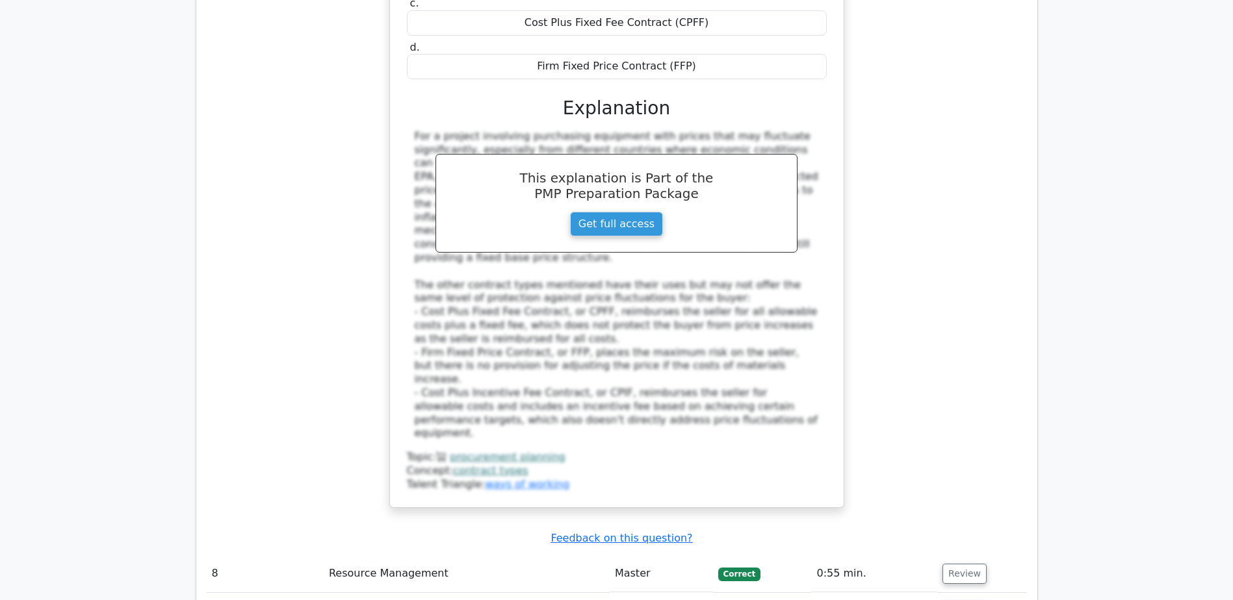
scroll to position [6304, 0]
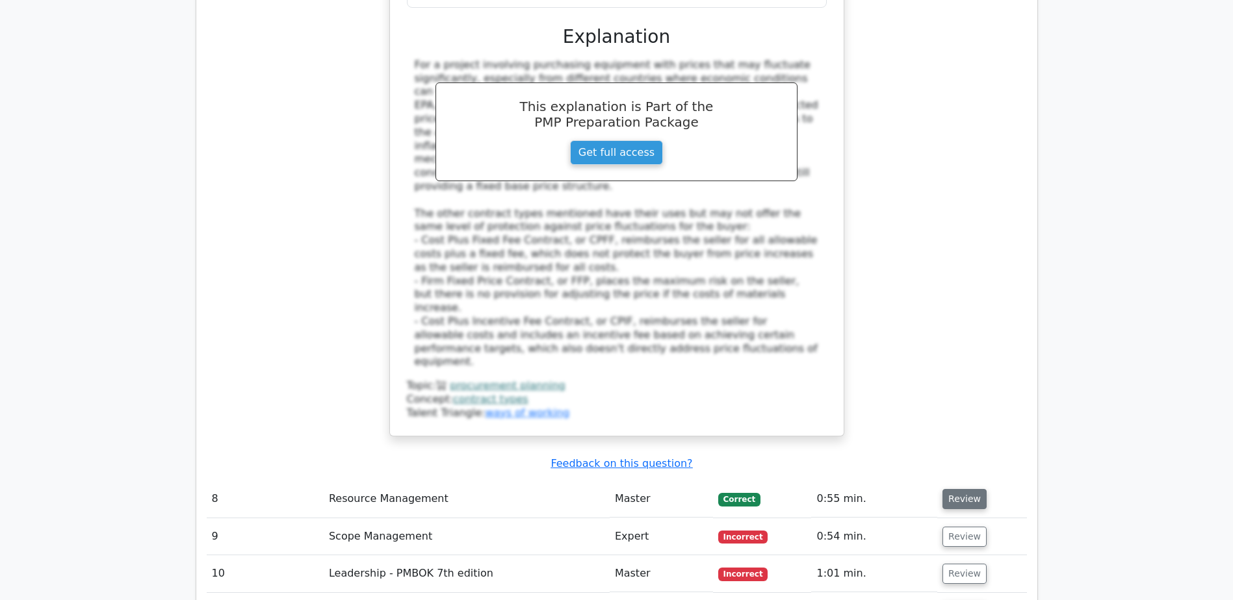
click at [970, 489] on button "Review" at bounding box center [964, 499] width 44 height 20
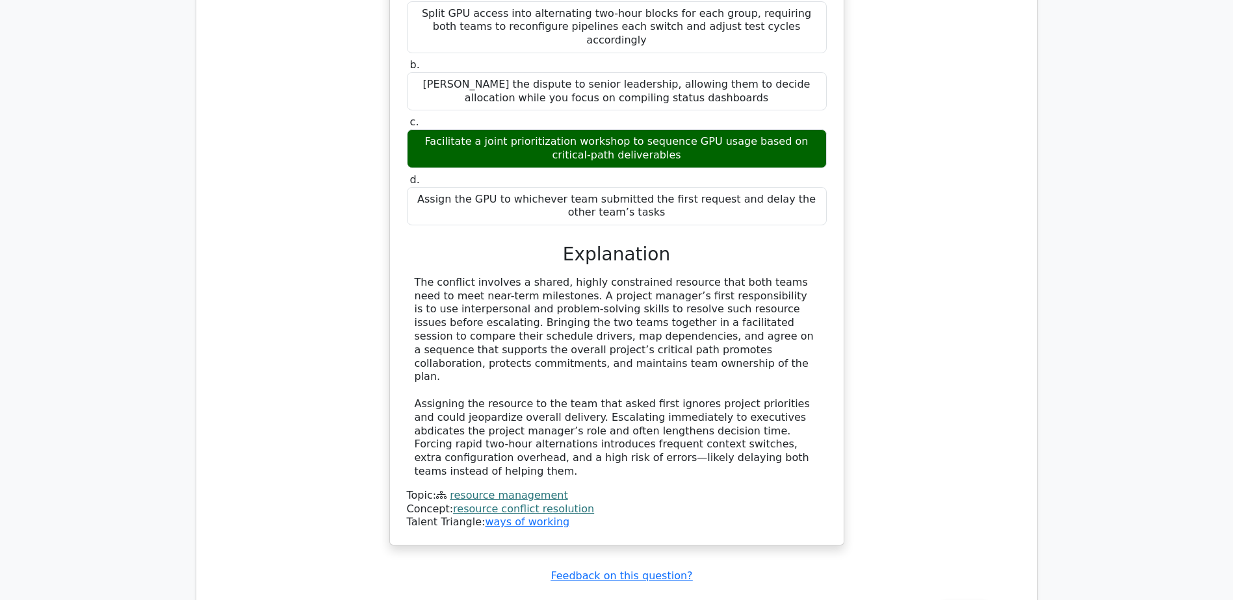
scroll to position [7019, 0]
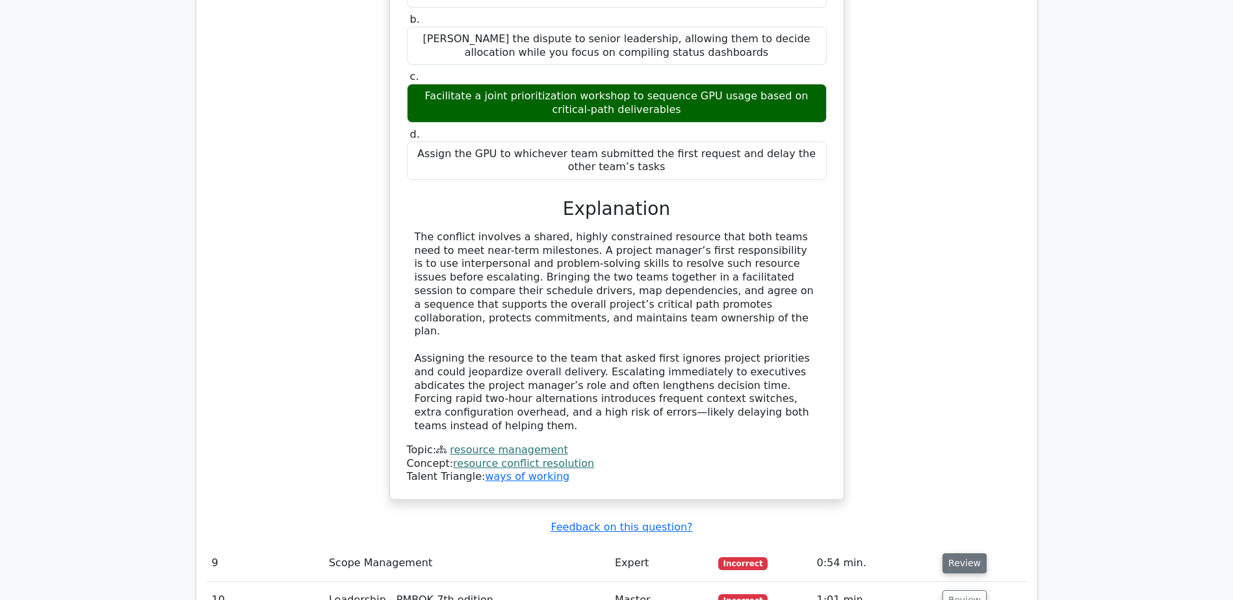
click at [962, 554] on button "Review" at bounding box center [964, 564] width 44 height 20
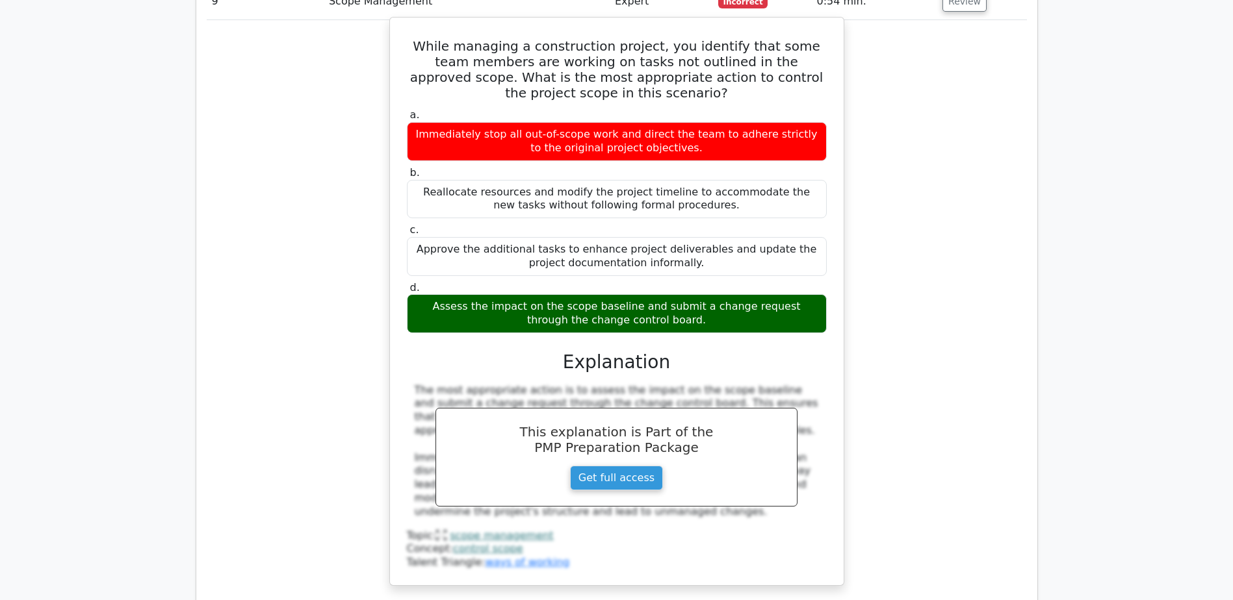
scroll to position [7604, 0]
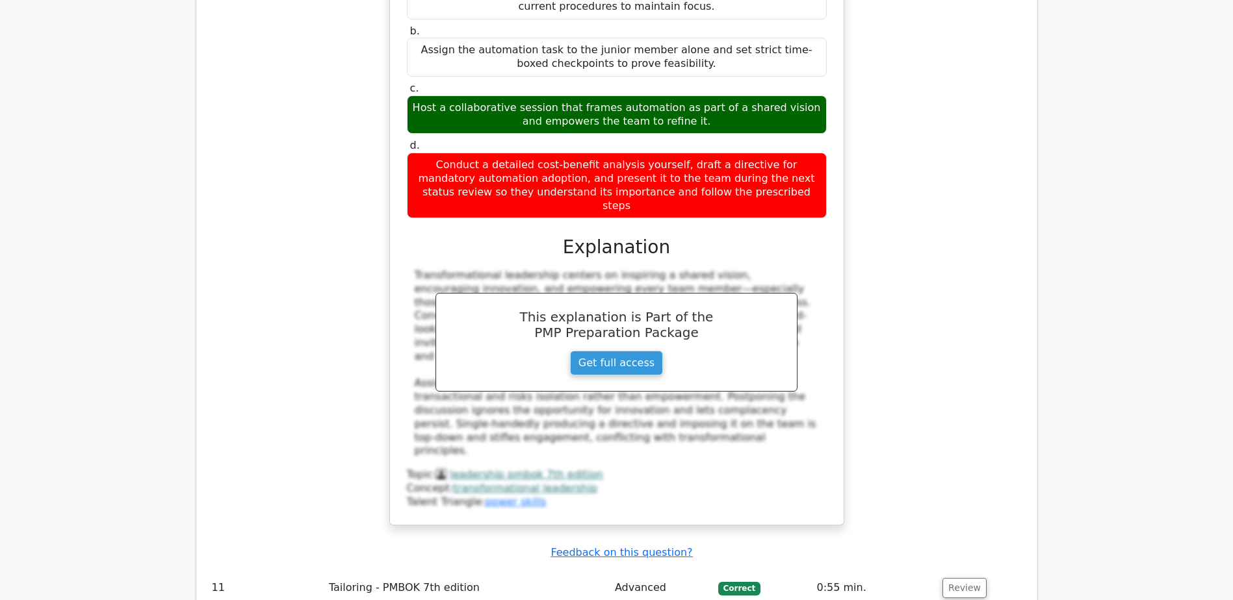
scroll to position [8448, 0]
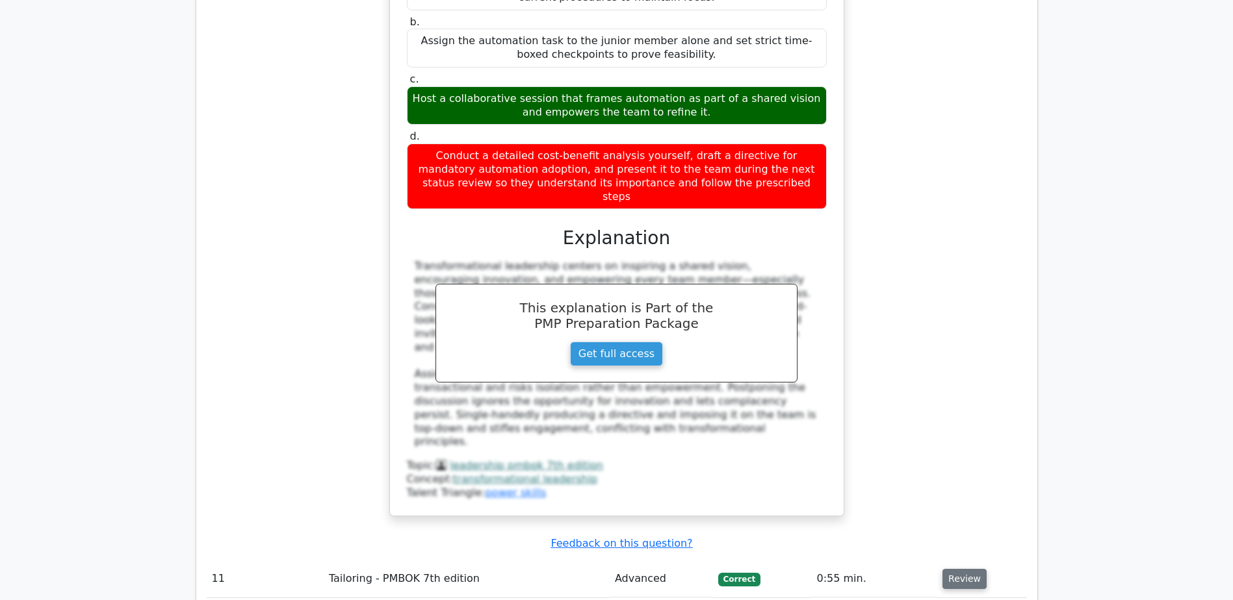
click at [949, 569] on button "Review" at bounding box center [964, 579] width 44 height 20
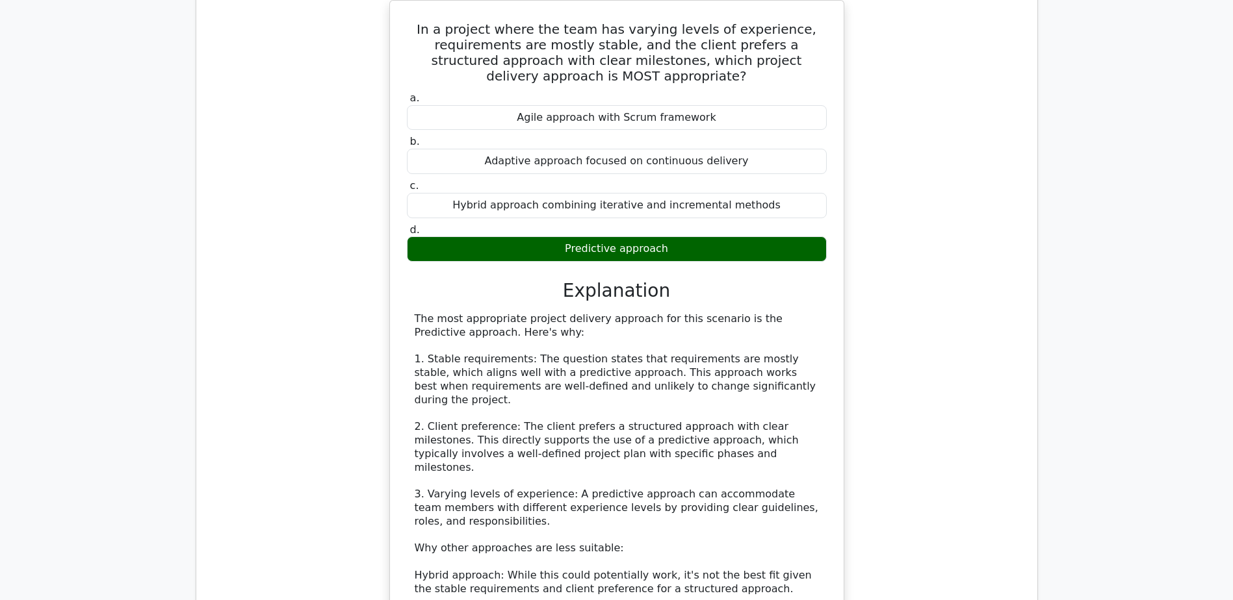
scroll to position [9098, 0]
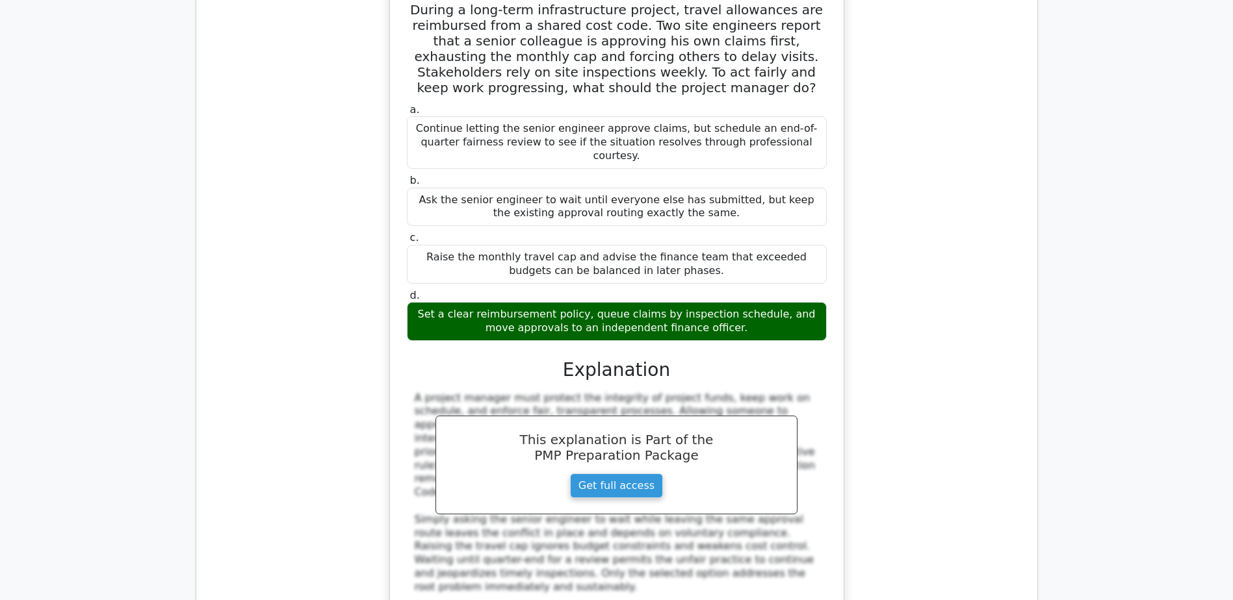
scroll to position [10008, 0]
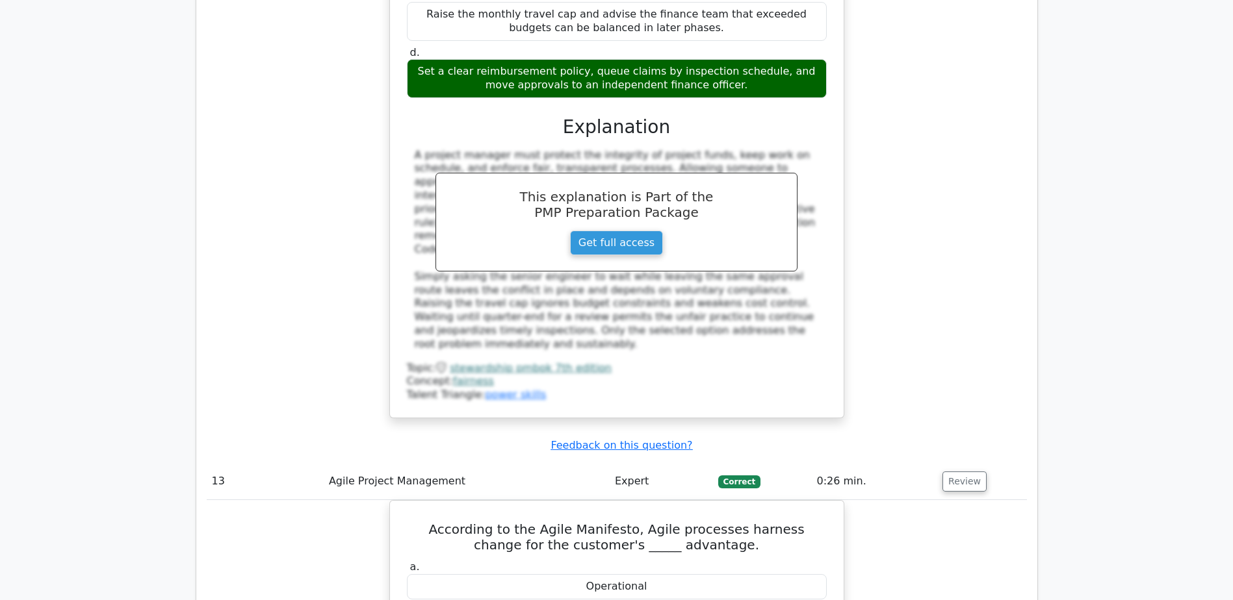
scroll to position [10333, 0]
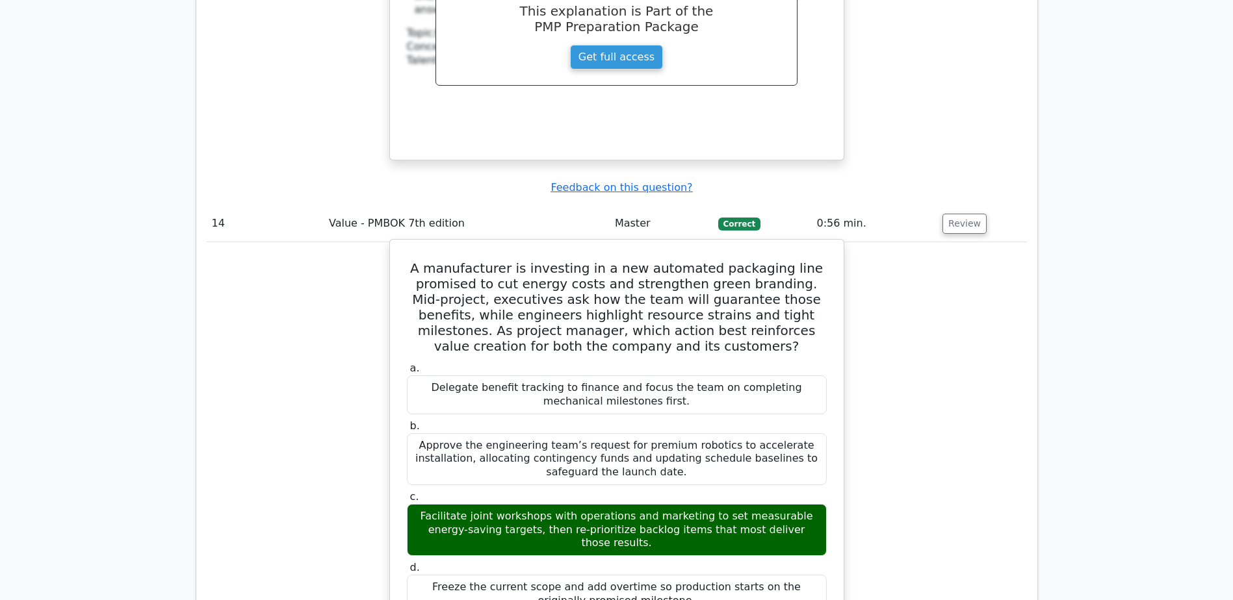
scroll to position [11178, 0]
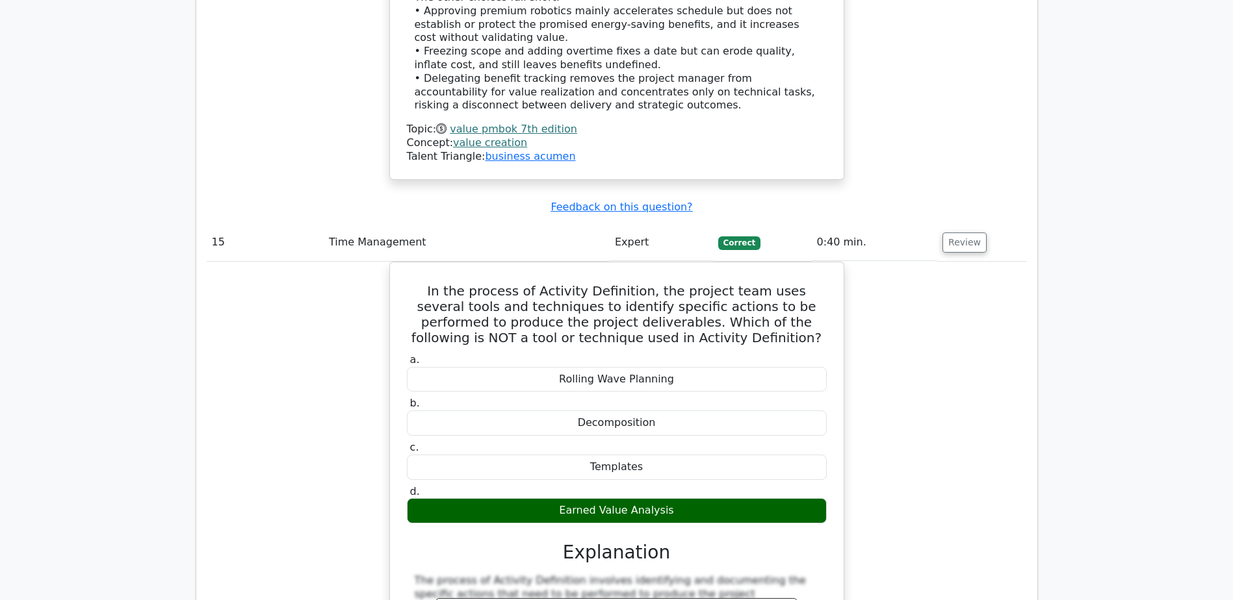
scroll to position [11828, 0]
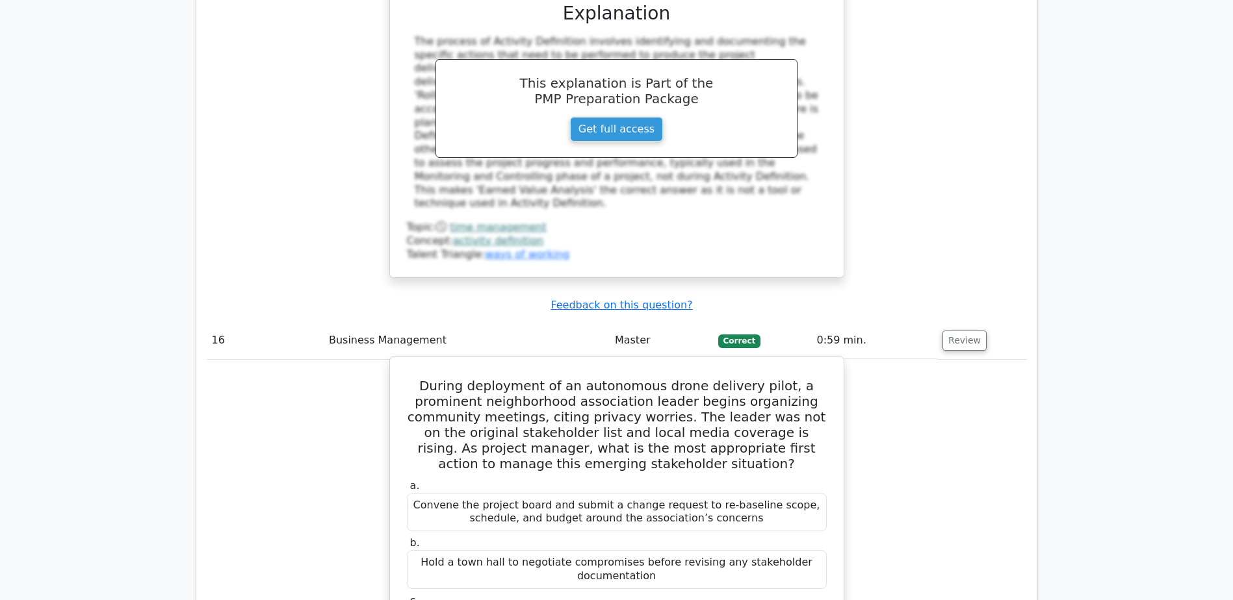
scroll to position [12543, 0]
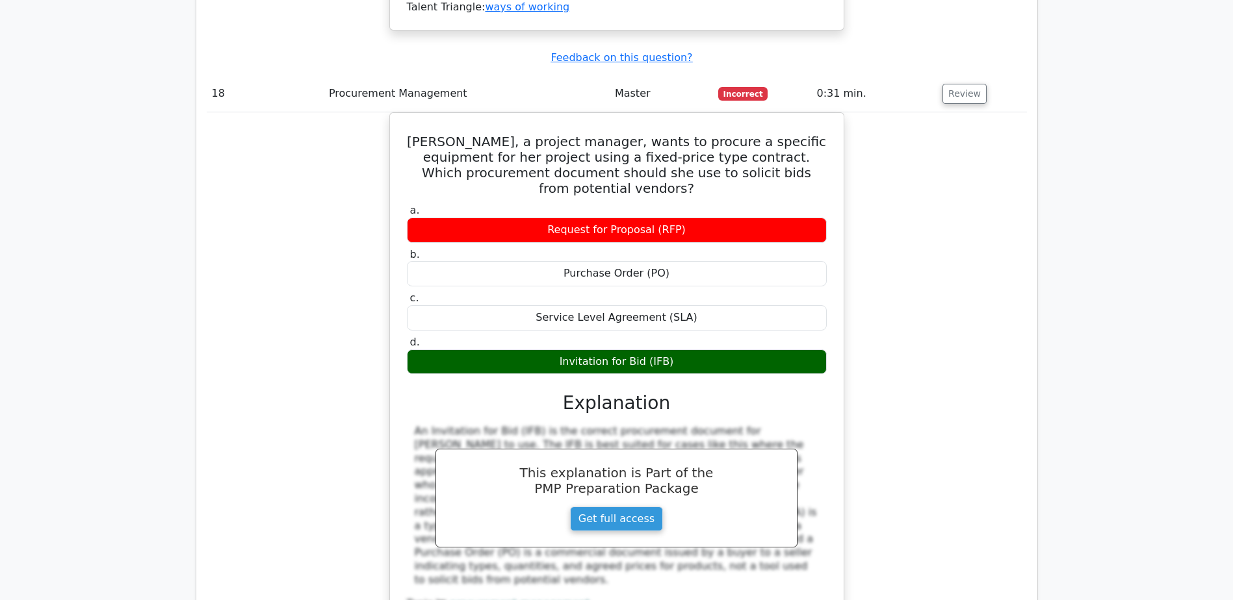
scroll to position [13907, 0]
